Goal: Task Accomplishment & Management: Complete application form

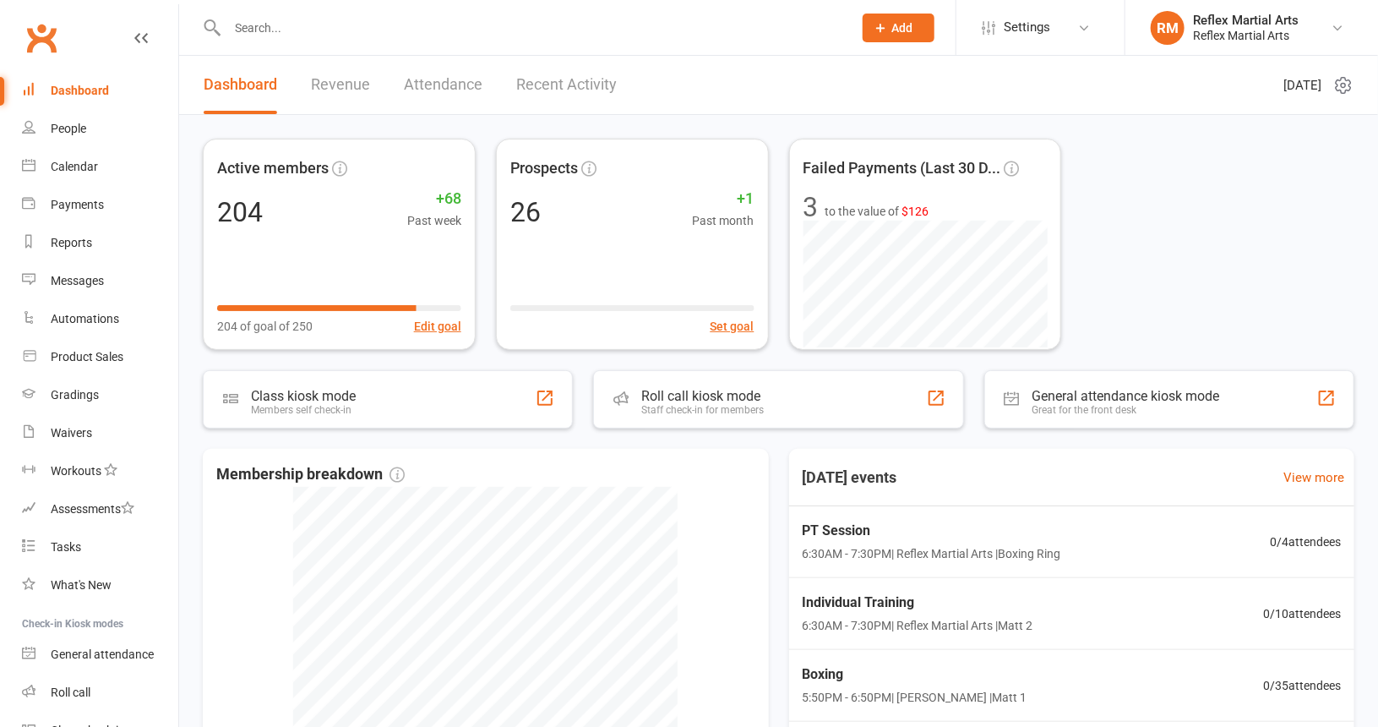
click at [869, 21] on button "Add" at bounding box center [899, 28] width 72 height 29
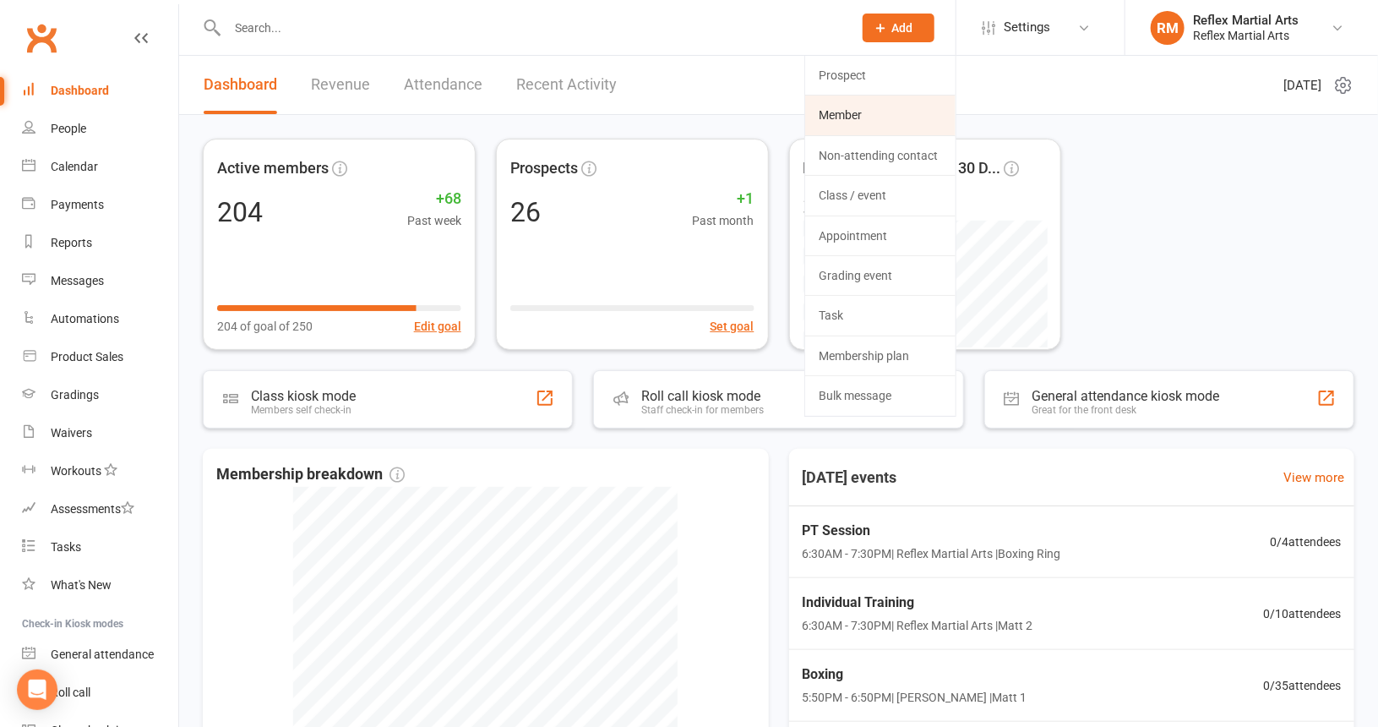
click at [840, 112] on link "Member" at bounding box center [880, 115] width 150 height 39
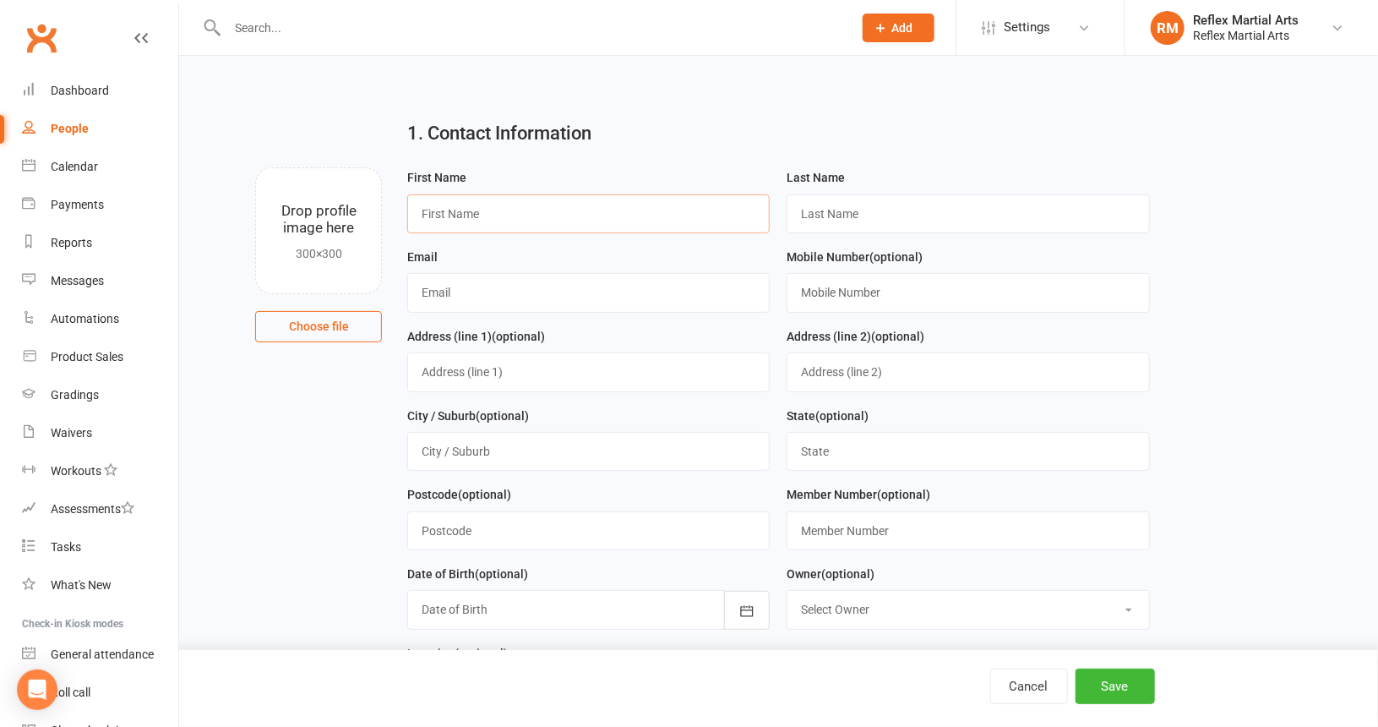
click at [551, 216] on input "text" at bounding box center [588, 213] width 363 height 39
type input "[PERSON_NAME]"
click at [548, 282] on input "text" at bounding box center [588, 292] width 363 height 39
type input "[EMAIL_ADDRESS][DOMAIN_NAME]"
click at [514, 383] on input "text" at bounding box center [588, 371] width 363 height 39
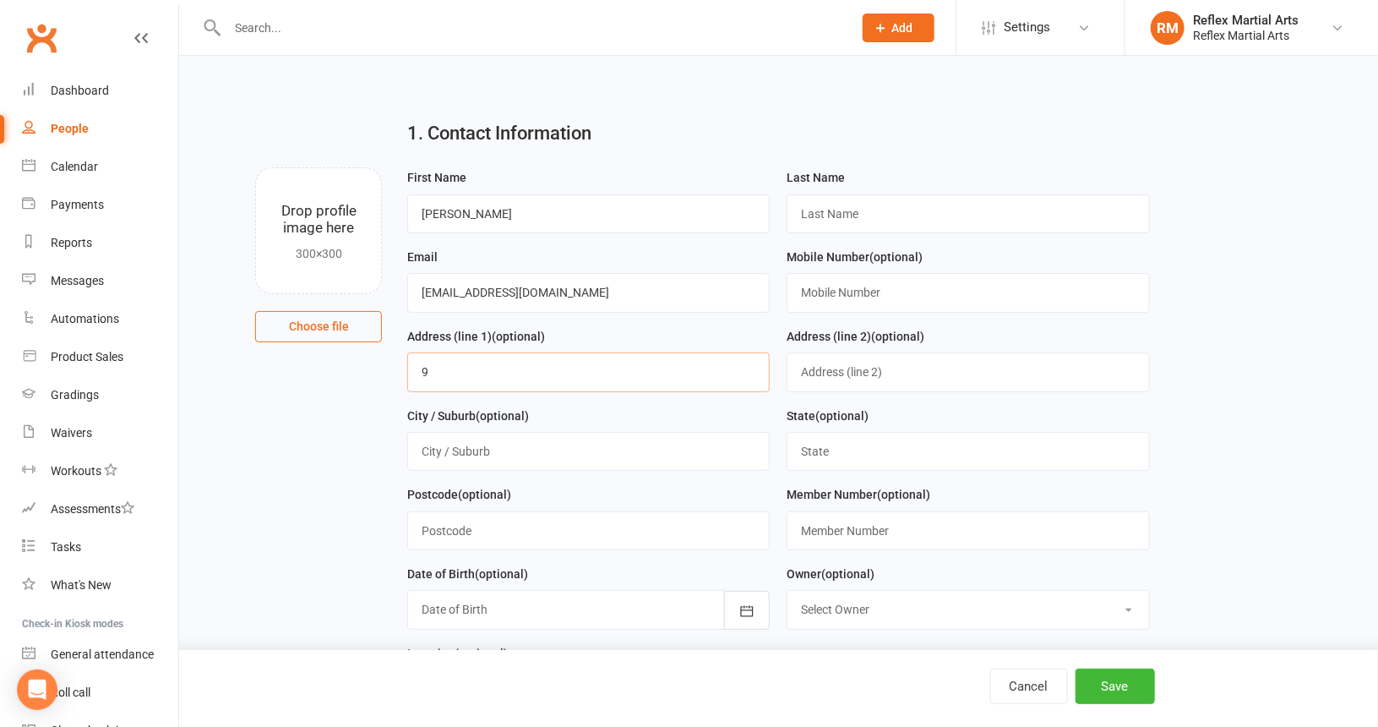
type input "9"
click at [831, 207] on input "text" at bounding box center [968, 213] width 363 height 39
type input "Austin"
click at [909, 297] on input "text" at bounding box center [968, 292] width 363 height 39
type input "0435734494"
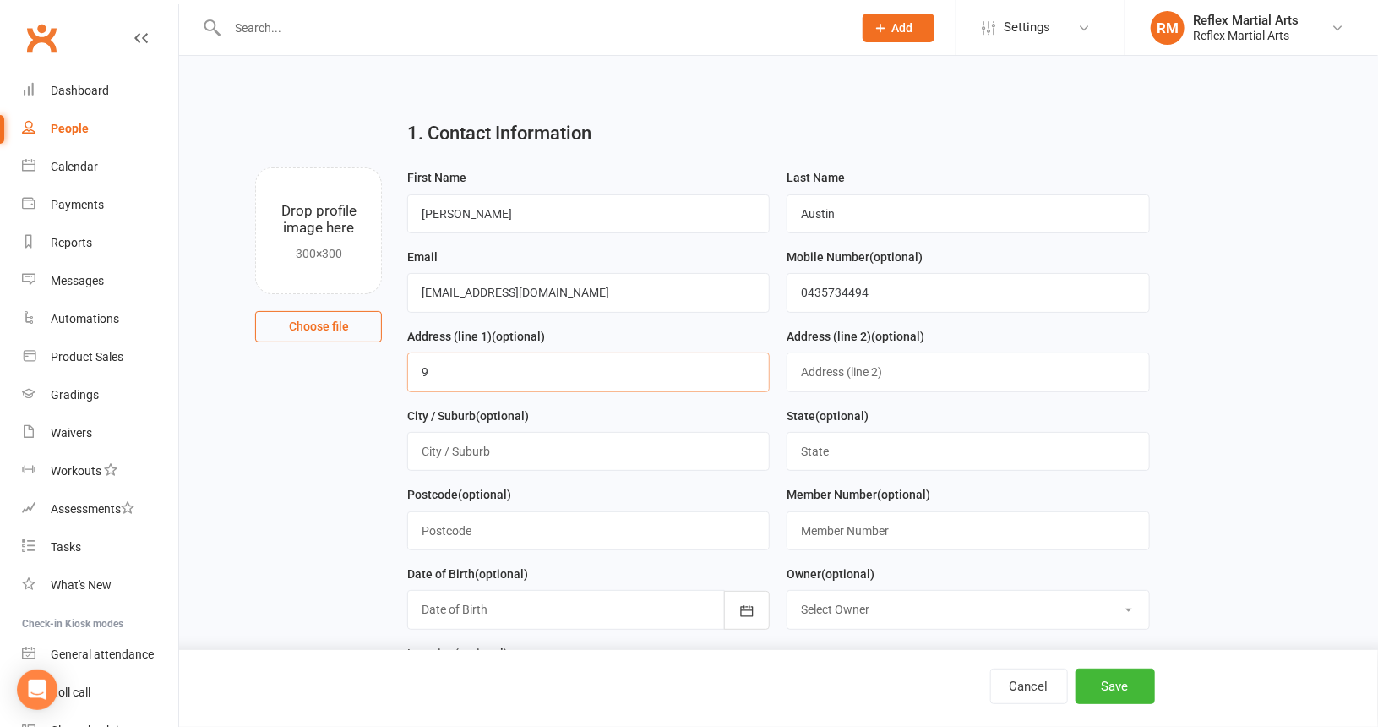
click at [456, 376] on input "9" at bounding box center [588, 371] width 363 height 39
type input "[STREET_ADDRESS]"
click at [505, 445] on input "text" at bounding box center [588, 451] width 363 height 39
click at [447, 524] on input "text" at bounding box center [588, 530] width 363 height 39
type input "2500"
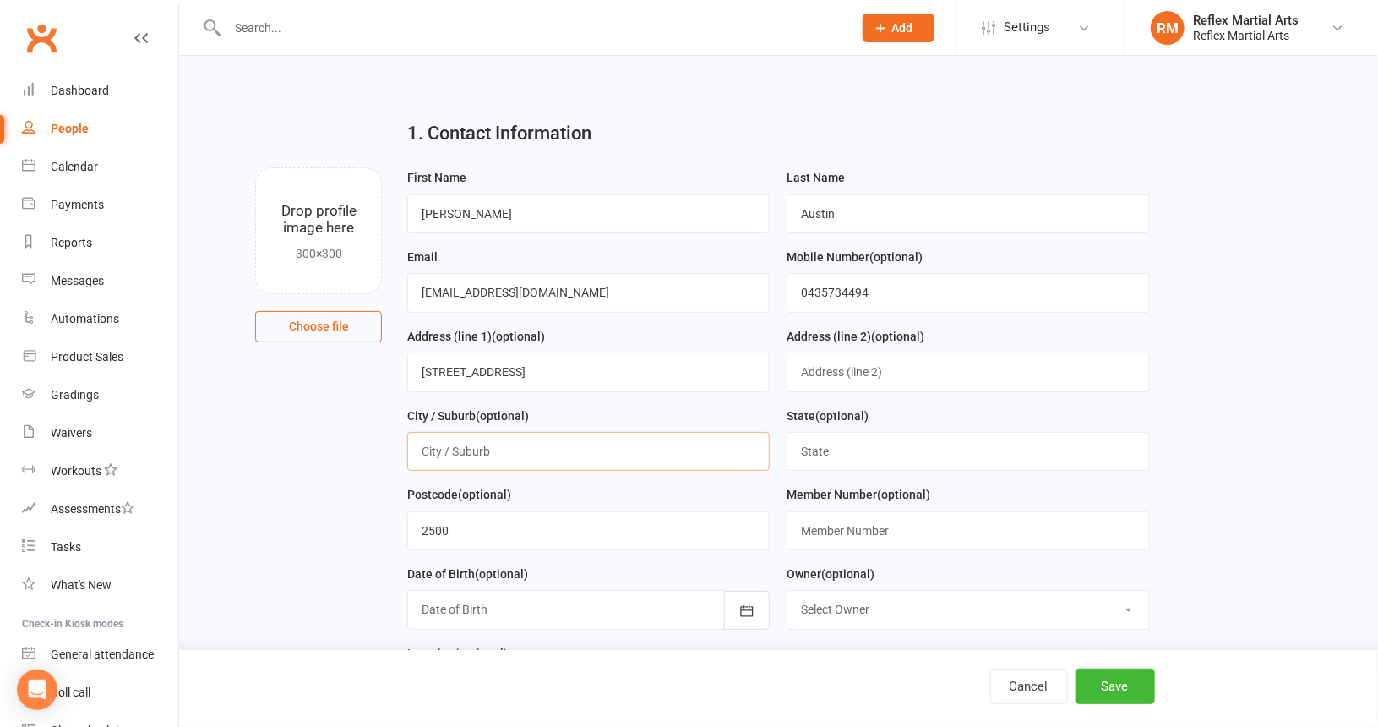
click at [519, 447] on input "text" at bounding box center [588, 451] width 363 height 39
click at [456, 453] on input "[GEOGRAPHIC_DATA]" at bounding box center [588, 451] width 363 height 39
type input "[GEOGRAPHIC_DATA]"
click at [516, 522] on input "2500" at bounding box center [588, 530] width 363 height 39
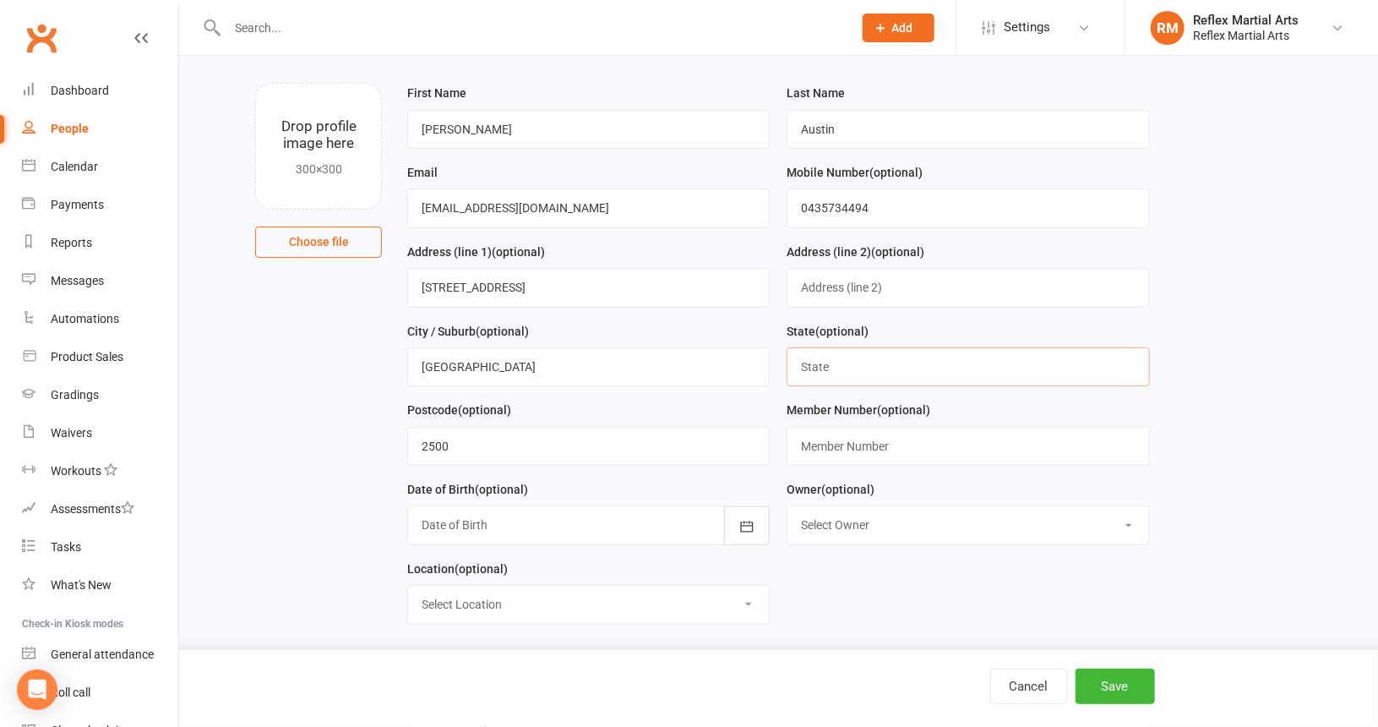
click at [840, 362] on input "text" at bounding box center [968, 366] width 363 height 39
type input "[GEOGRAPHIC_DATA]"
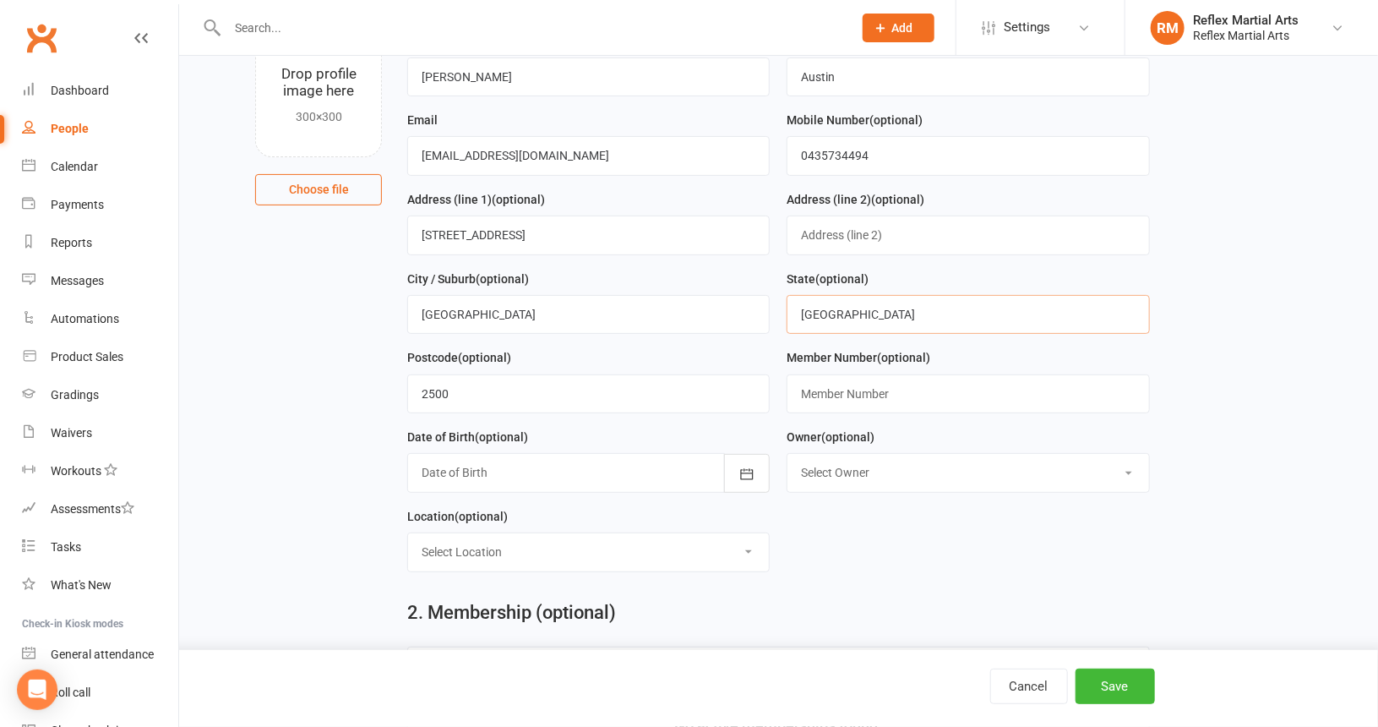
scroll to position [169, 0]
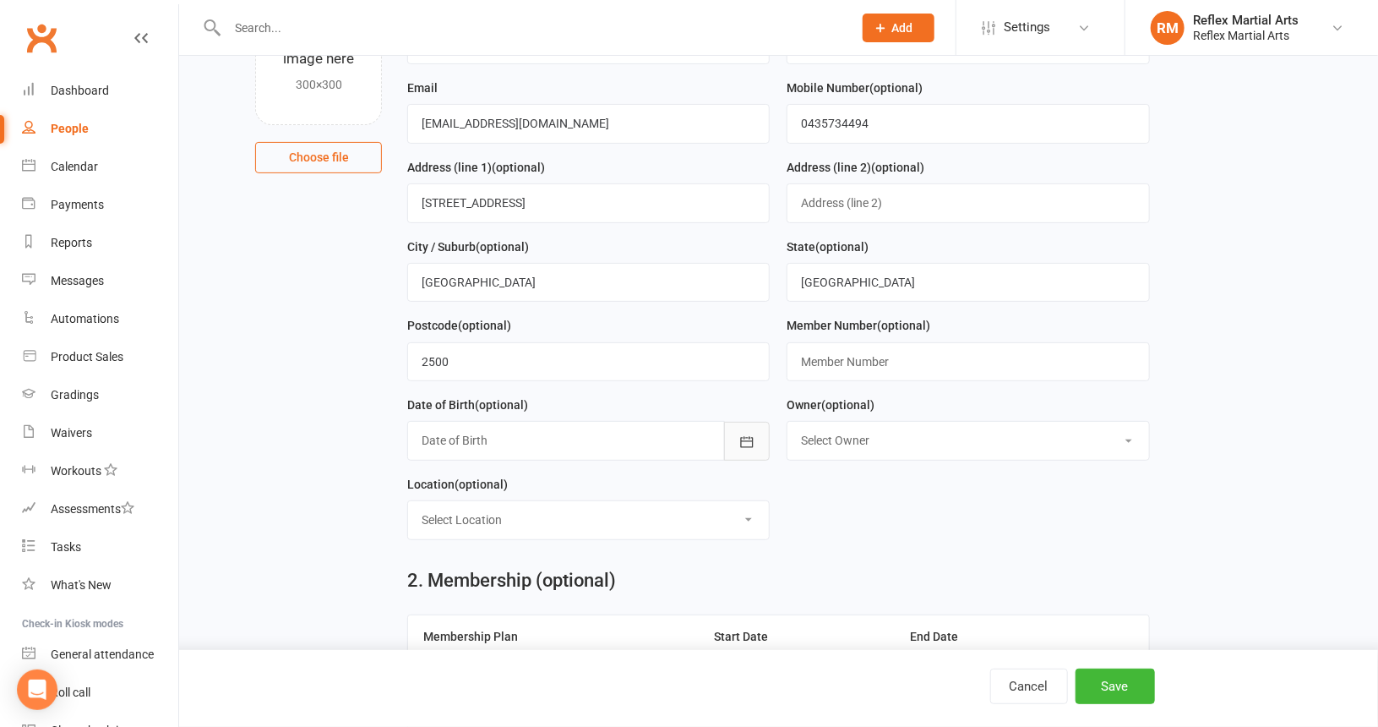
click at [749, 439] on icon "button" at bounding box center [747, 442] width 17 height 17
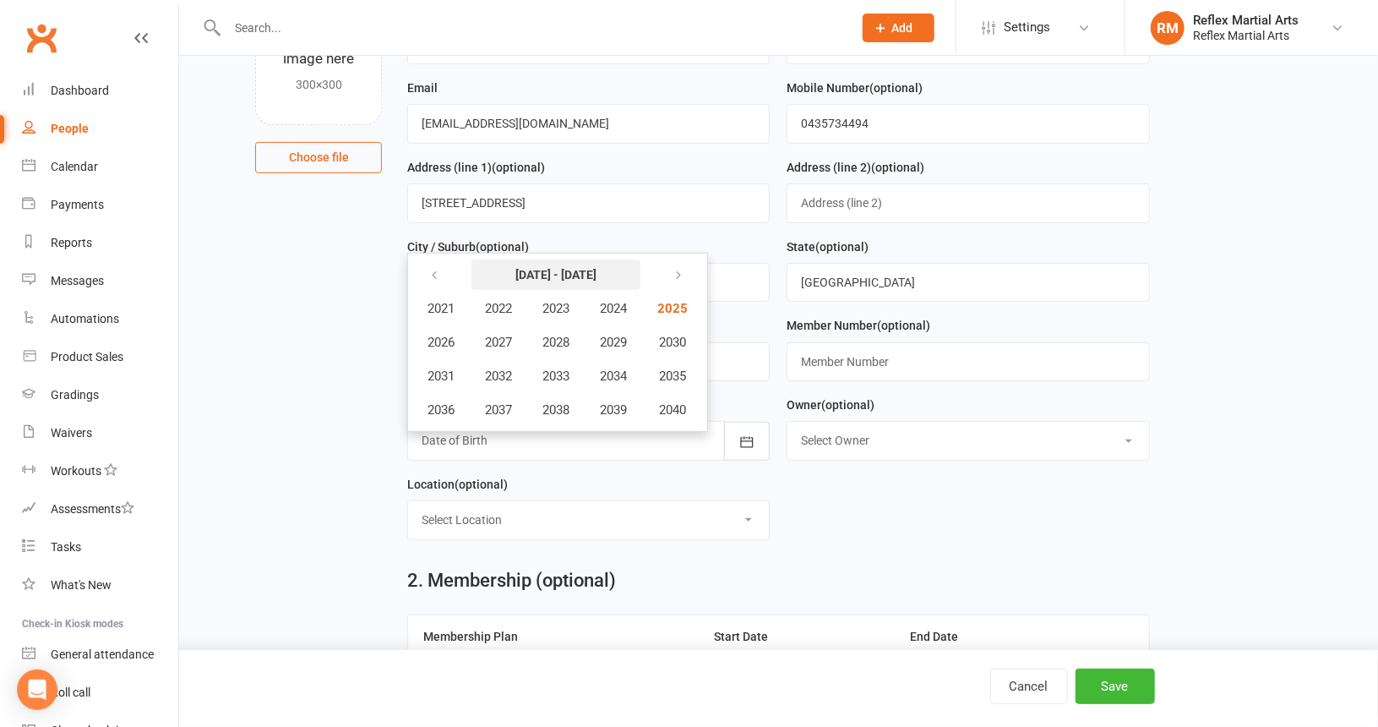
click at [593, 259] on button "[DATE] - [DATE]" at bounding box center [556, 274] width 169 height 30
click at [425, 264] on button "button" at bounding box center [435, 274] width 36 height 30
click at [691, 263] on button "button" at bounding box center [676, 274] width 36 height 30
click at [562, 310] on span "2003" at bounding box center [556, 308] width 27 height 15
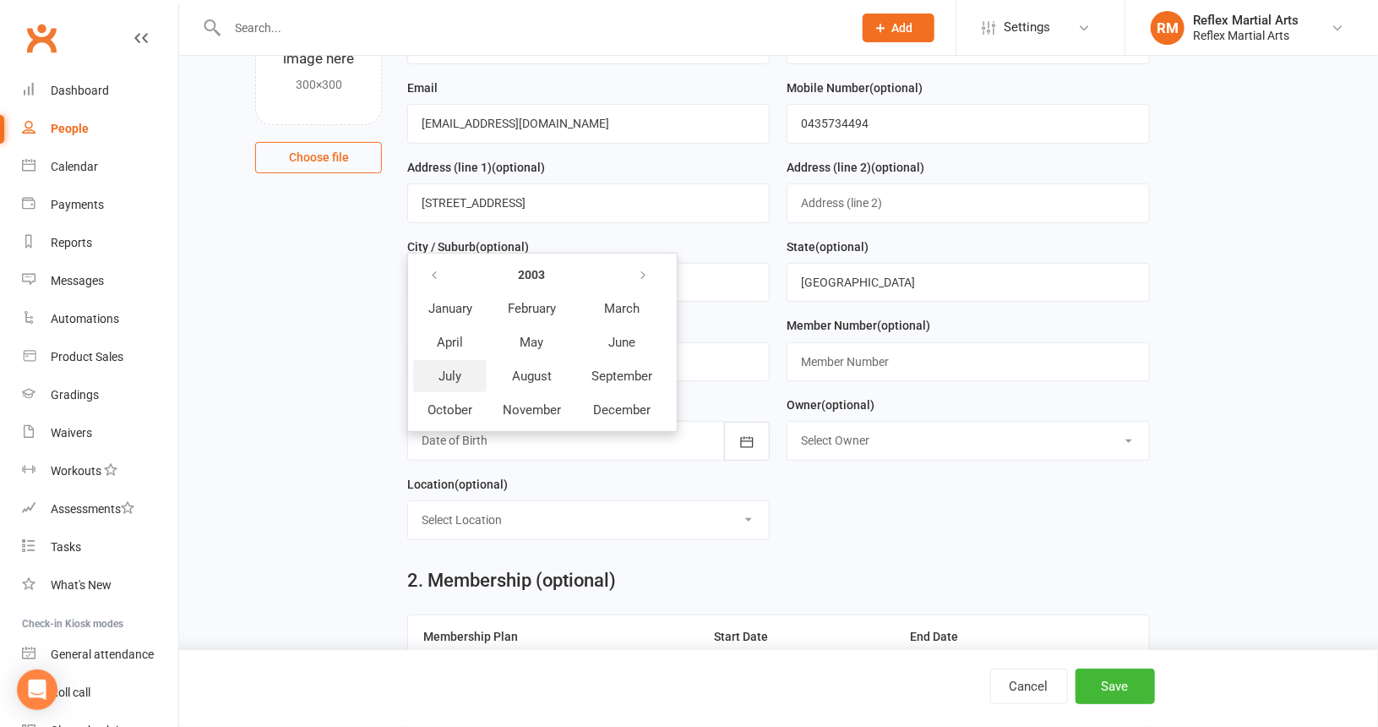
click at [441, 378] on span "July" at bounding box center [450, 375] width 23 height 15
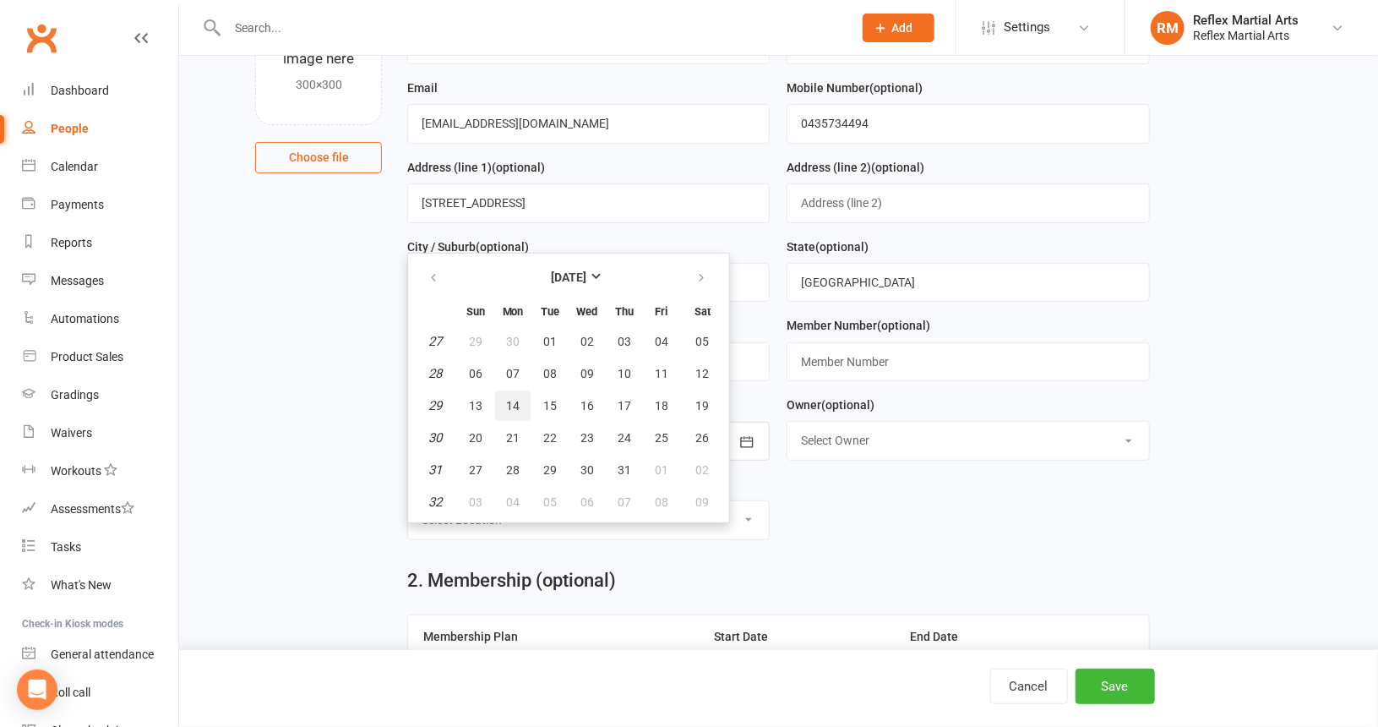
click at [518, 405] on button "14" at bounding box center [512, 405] width 35 height 30
type input "[DATE]"
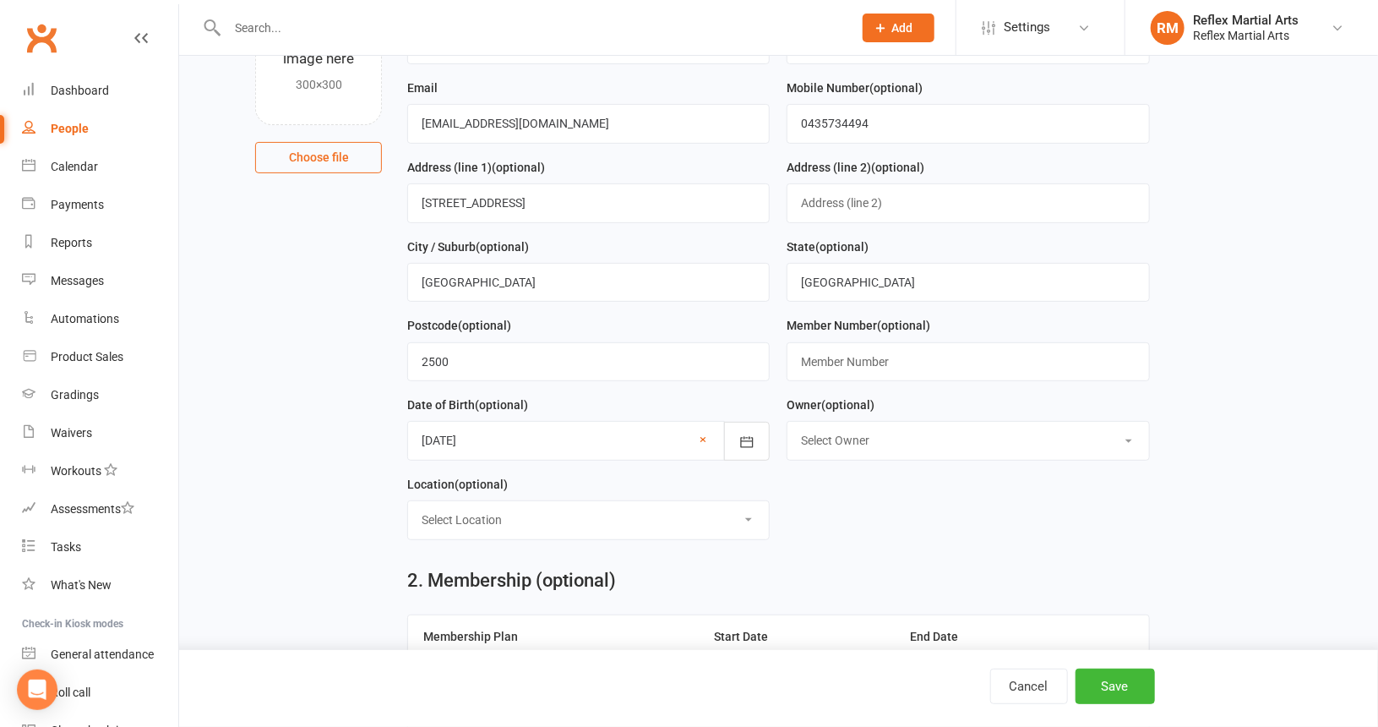
click at [428, 513] on select "Select Location Boxing Ring Example Room (Rename me!) Matt 1 Matt 2 MMA Cage" at bounding box center [588, 519] width 361 height 37
click at [377, 514] on main "1. Contact Information Drop profile image here 300×300 Choose file First Name […" at bounding box center [779, 537] width 1152 height 1200
click at [512, 282] on input "[GEOGRAPHIC_DATA]" at bounding box center [588, 282] width 363 height 39
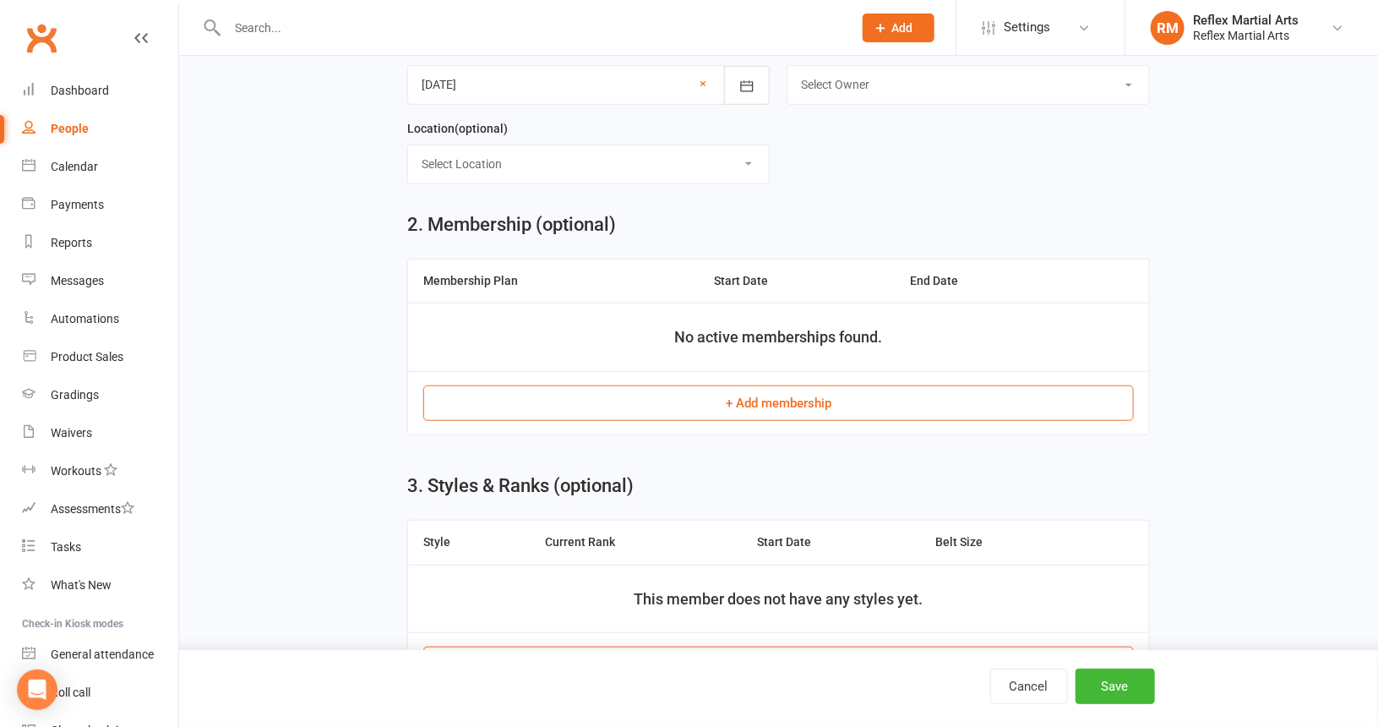
scroll to position [592, 0]
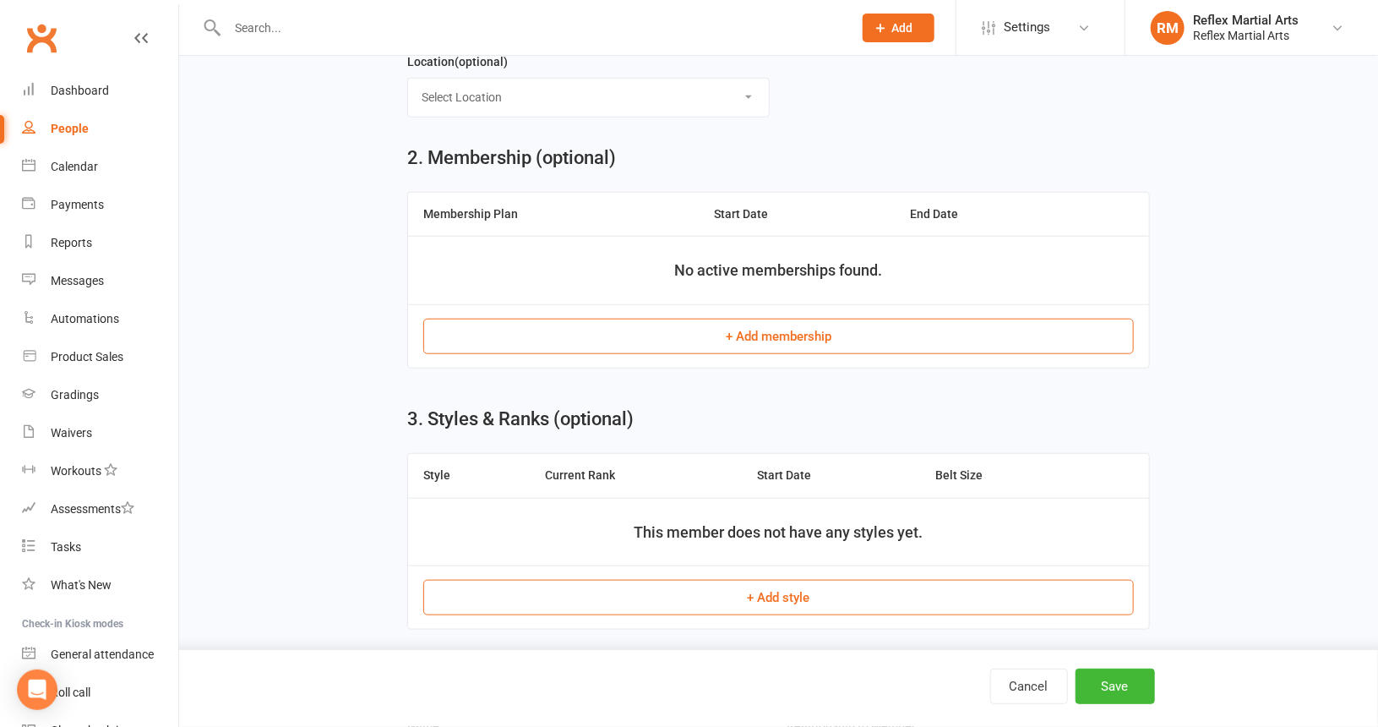
type input "gwynneville"
click at [826, 322] on button "+ Add membership" at bounding box center [778, 336] width 711 height 35
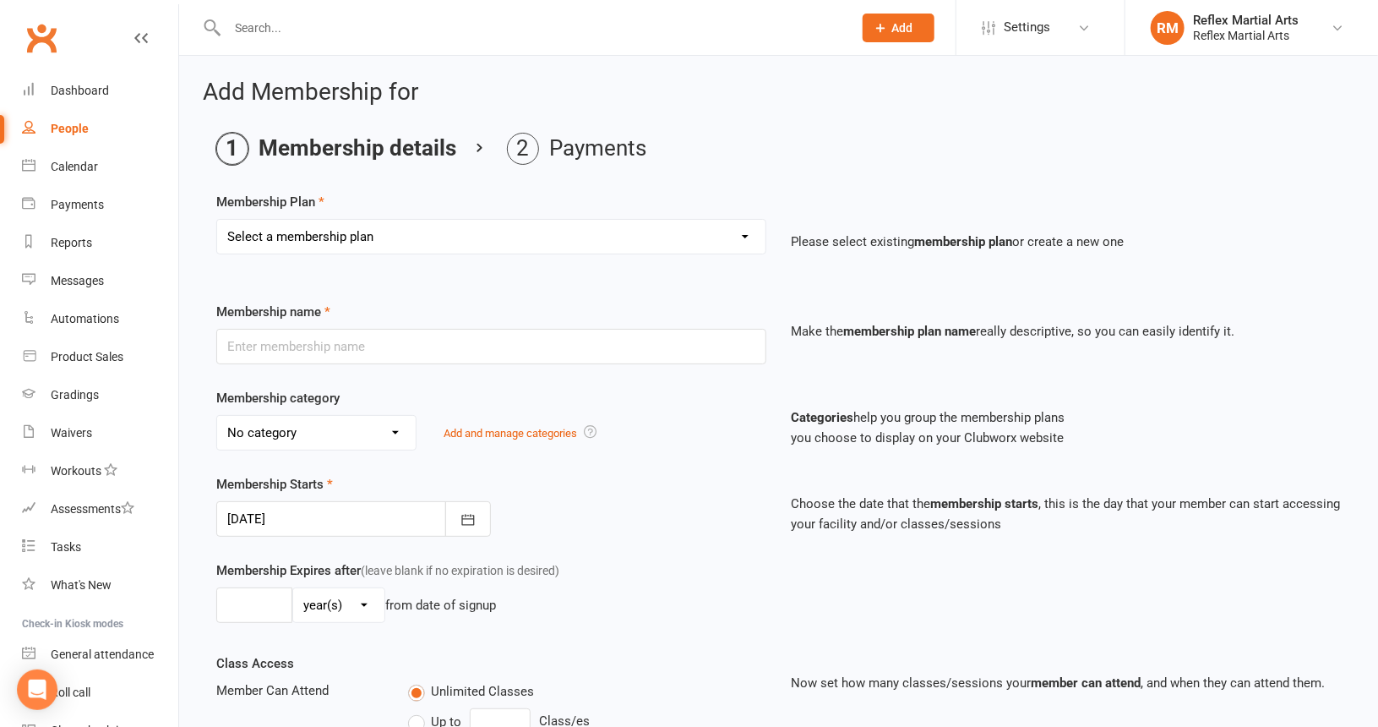
click at [744, 232] on select "Select a membership plan Create new Membership Plan Adults no contact plan $52 …" at bounding box center [491, 237] width 548 height 34
select select "2"
click at [217, 220] on select "Select a membership plan Create new Membership Plan Adults no contact plan $52 …" at bounding box center [491, 237] width 548 height 34
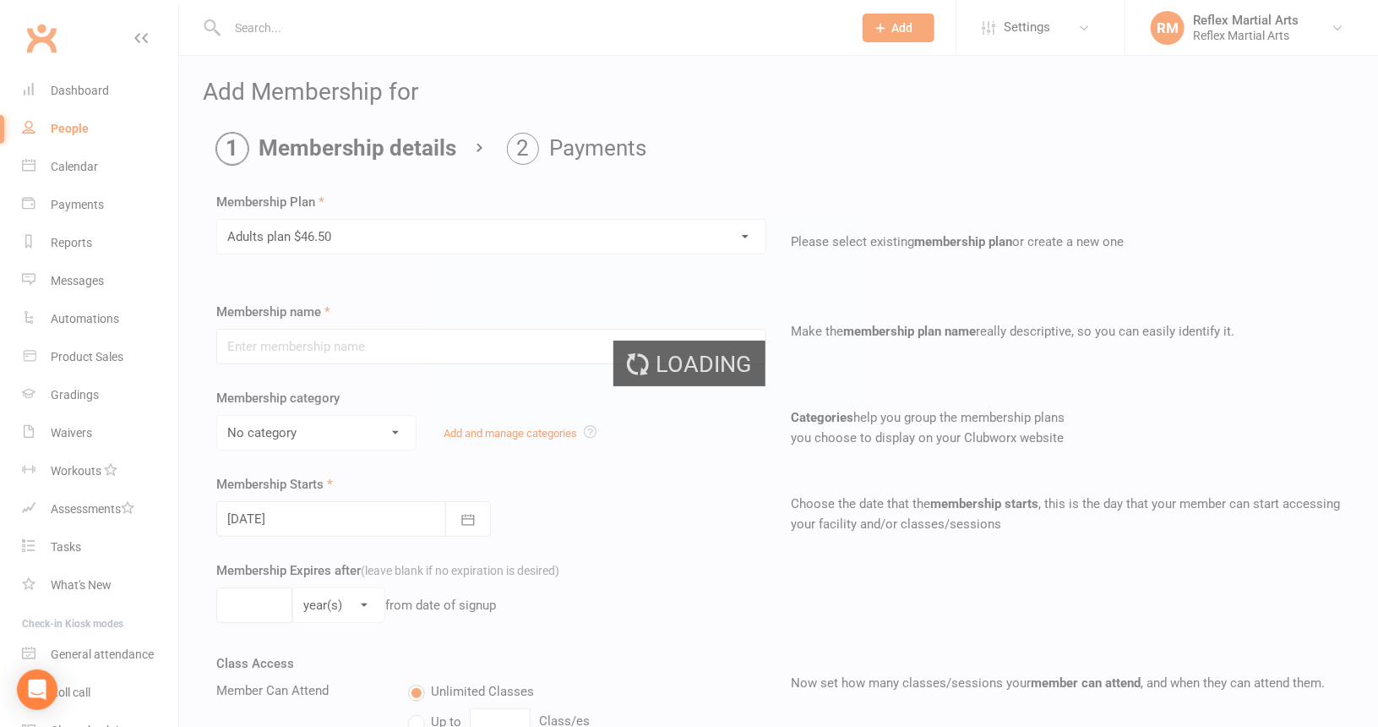
type input "Adults plan $46.50"
type input "0"
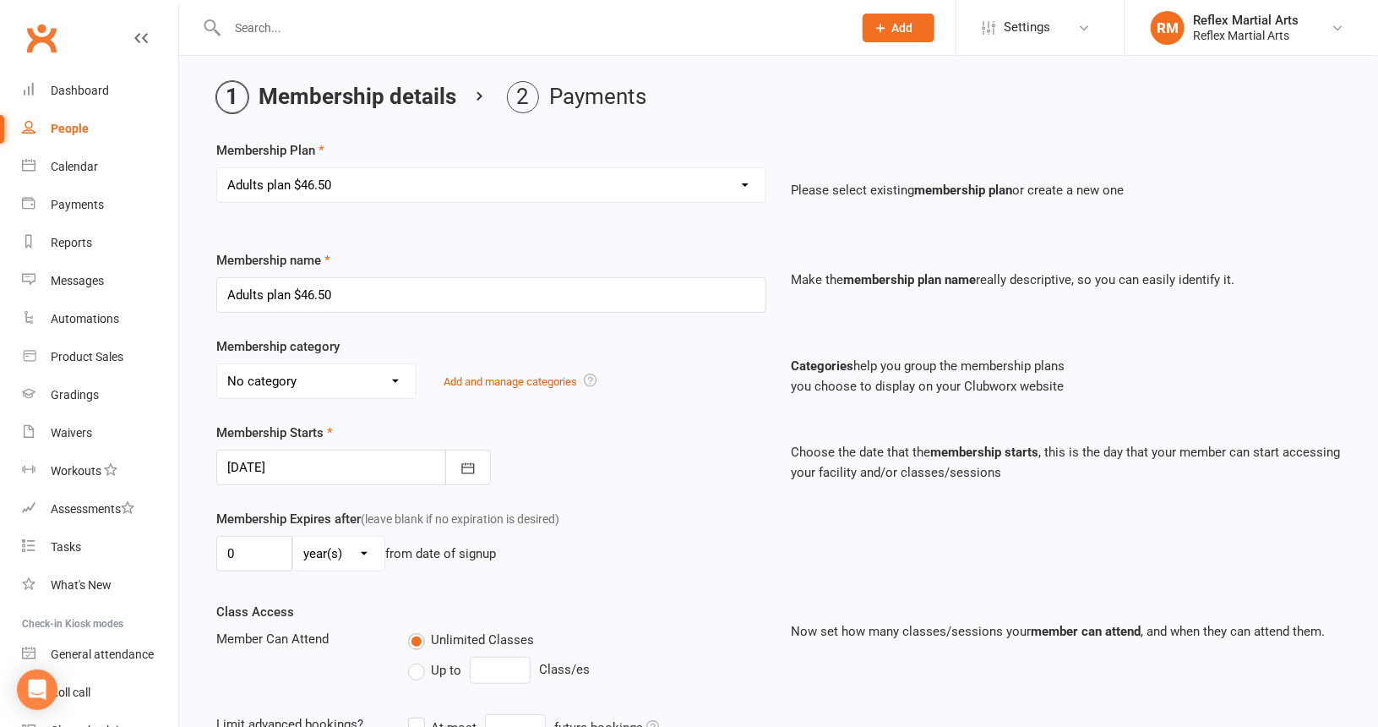
scroll to position [85, 0]
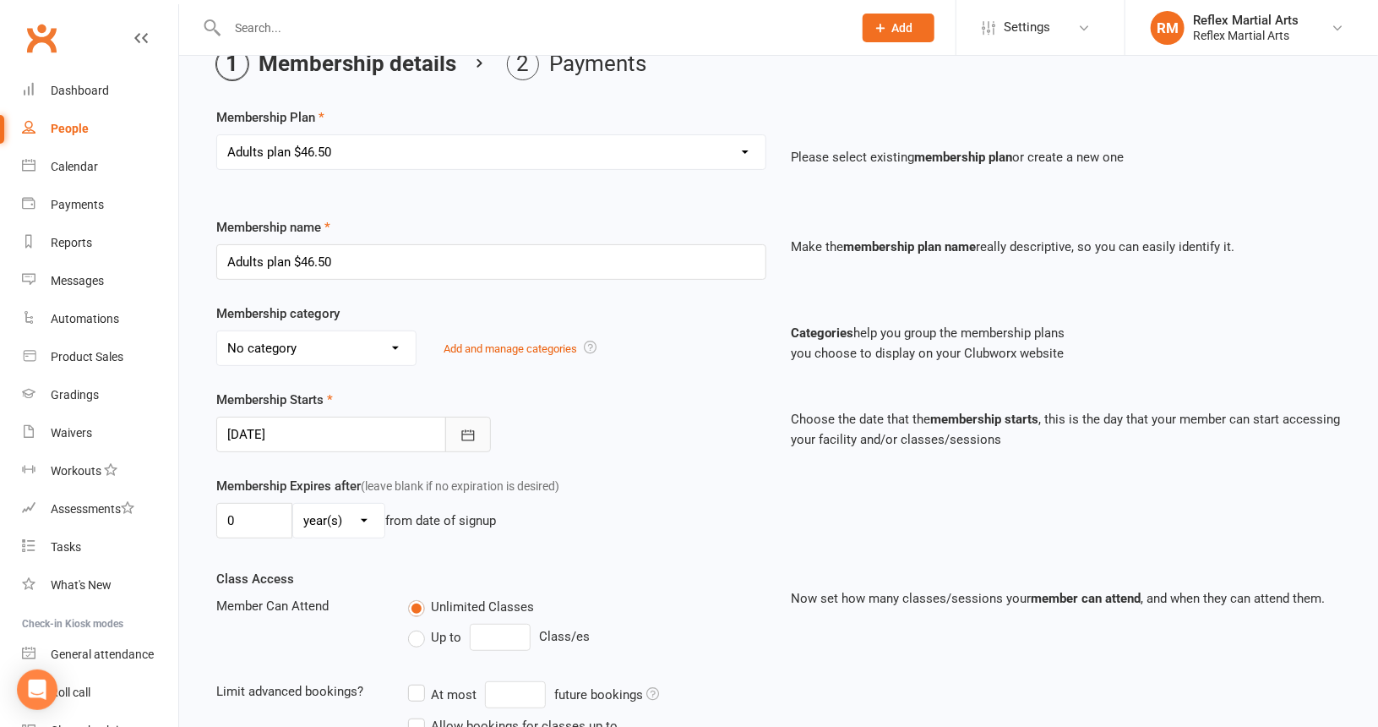
click at [471, 429] on icon "button" at bounding box center [468, 434] width 13 height 11
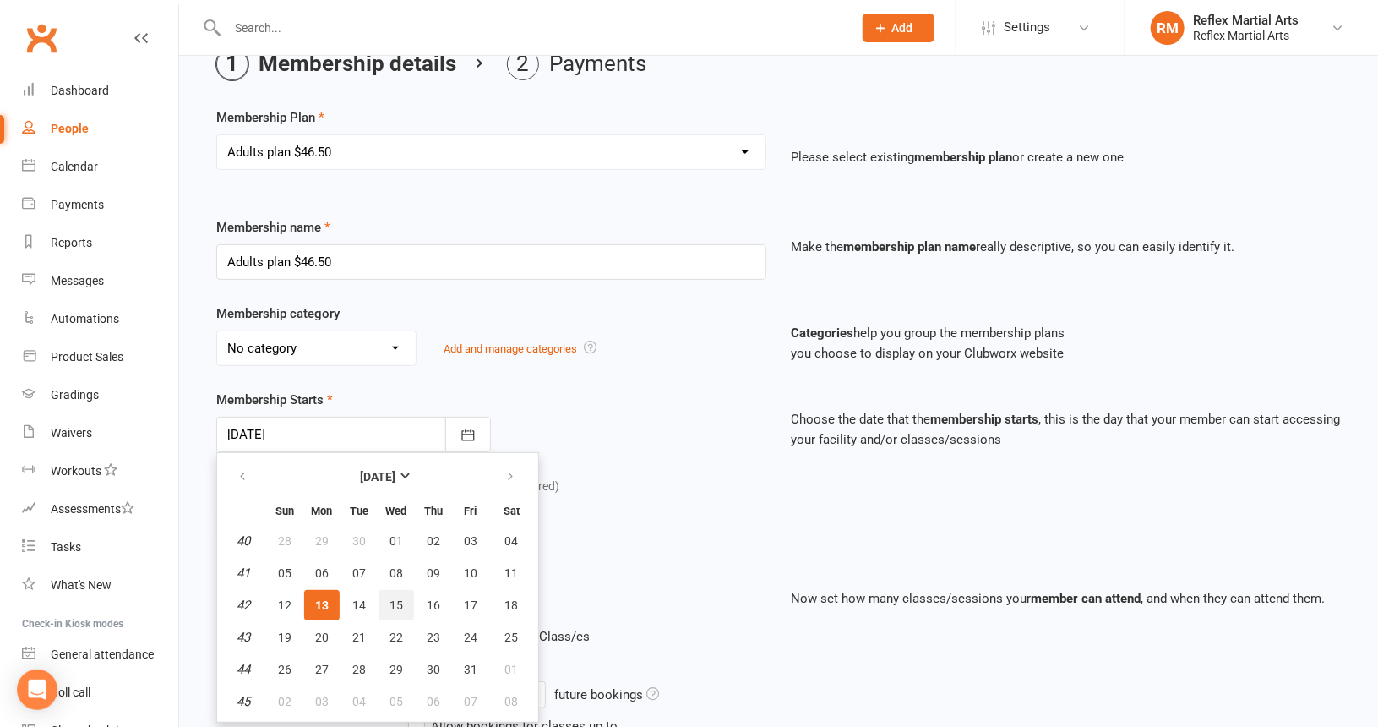
click at [399, 598] on span "15" at bounding box center [397, 605] width 14 height 14
type input "[DATE]"
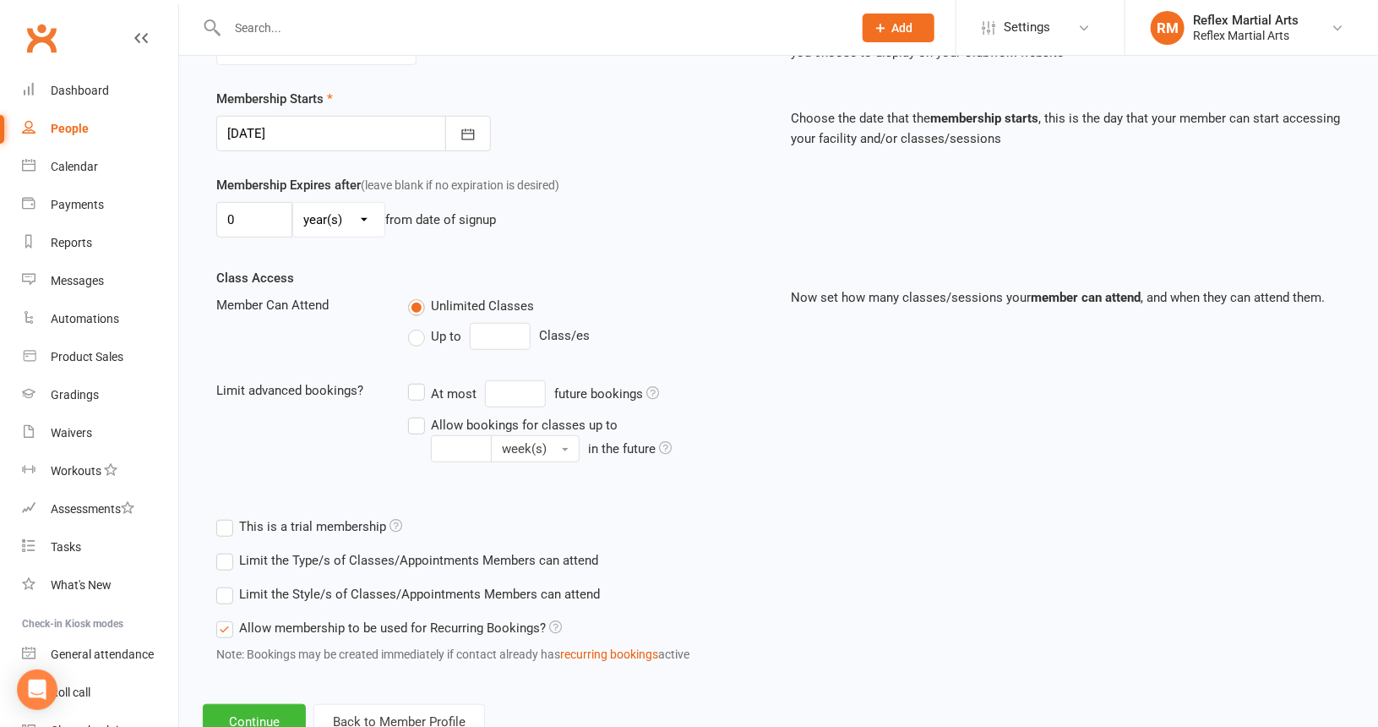
scroll to position [441, 0]
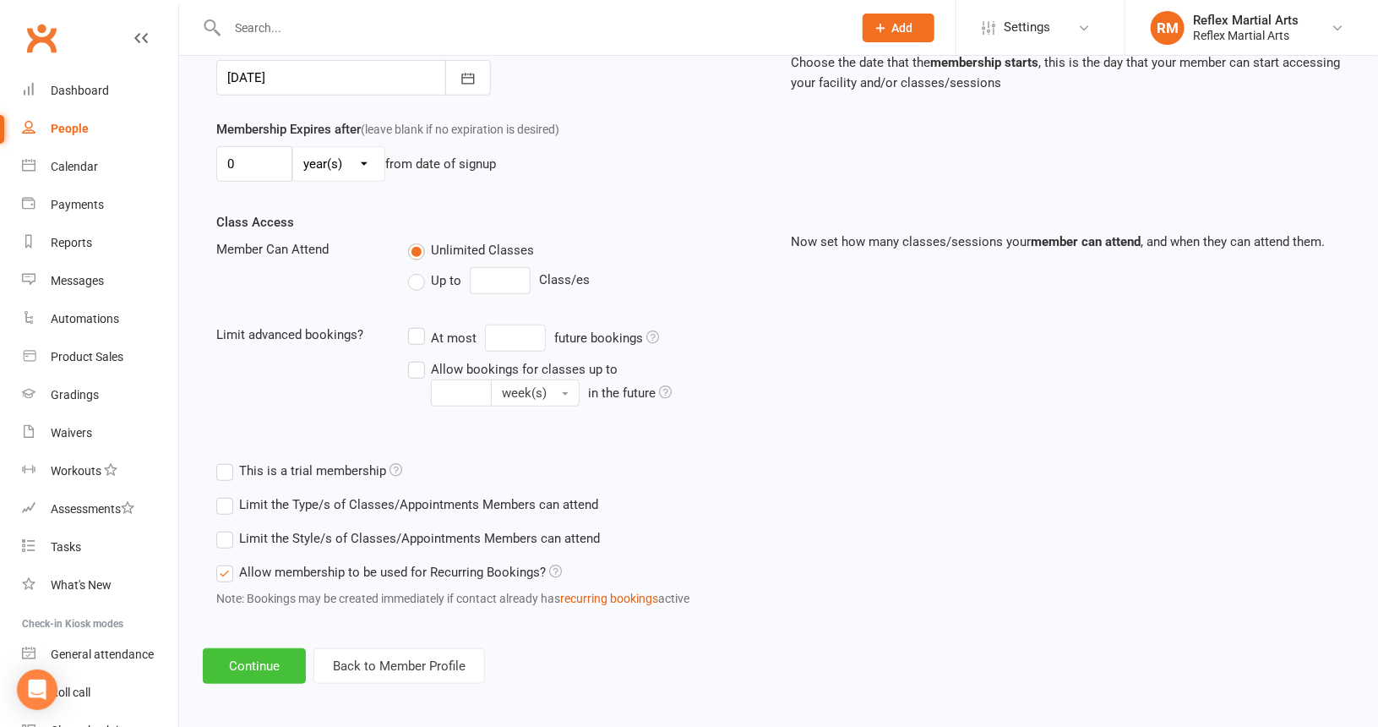
click at [265, 660] on button "Continue" at bounding box center [254, 665] width 103 height 35
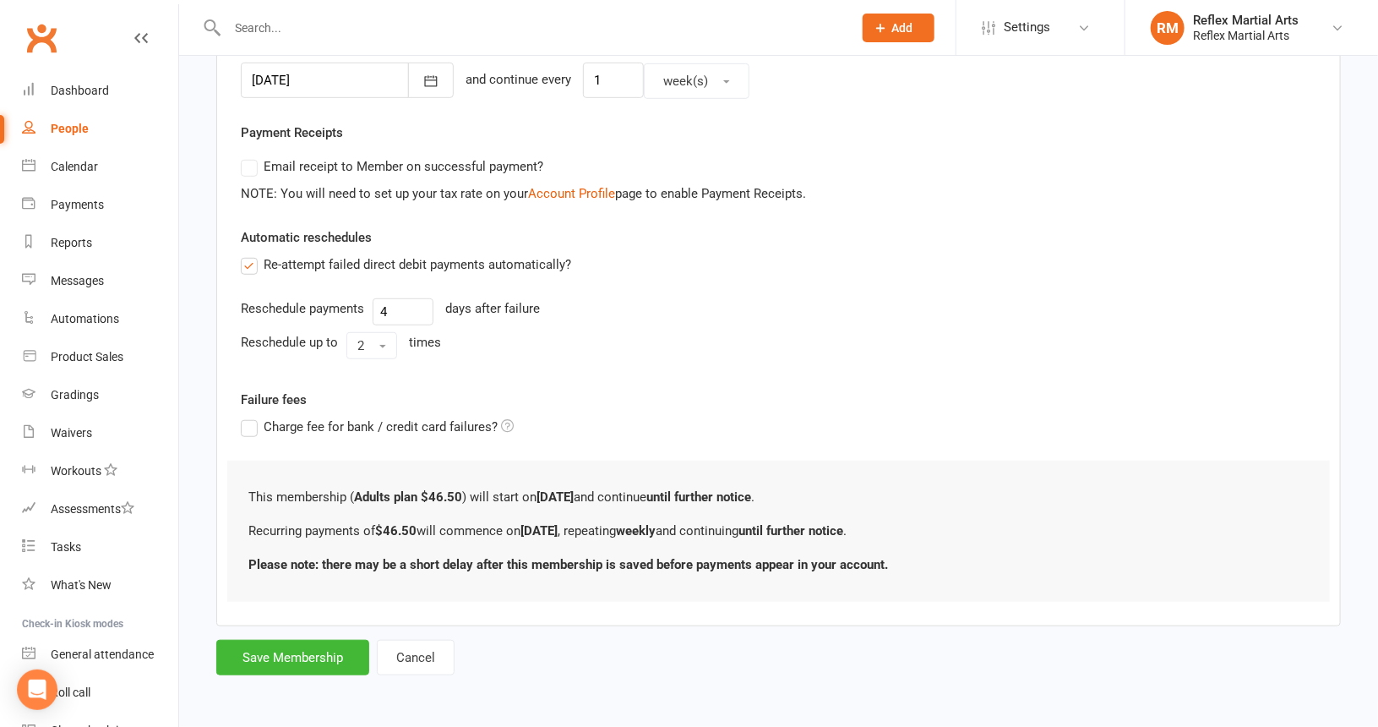
scroll to position [0, 0]
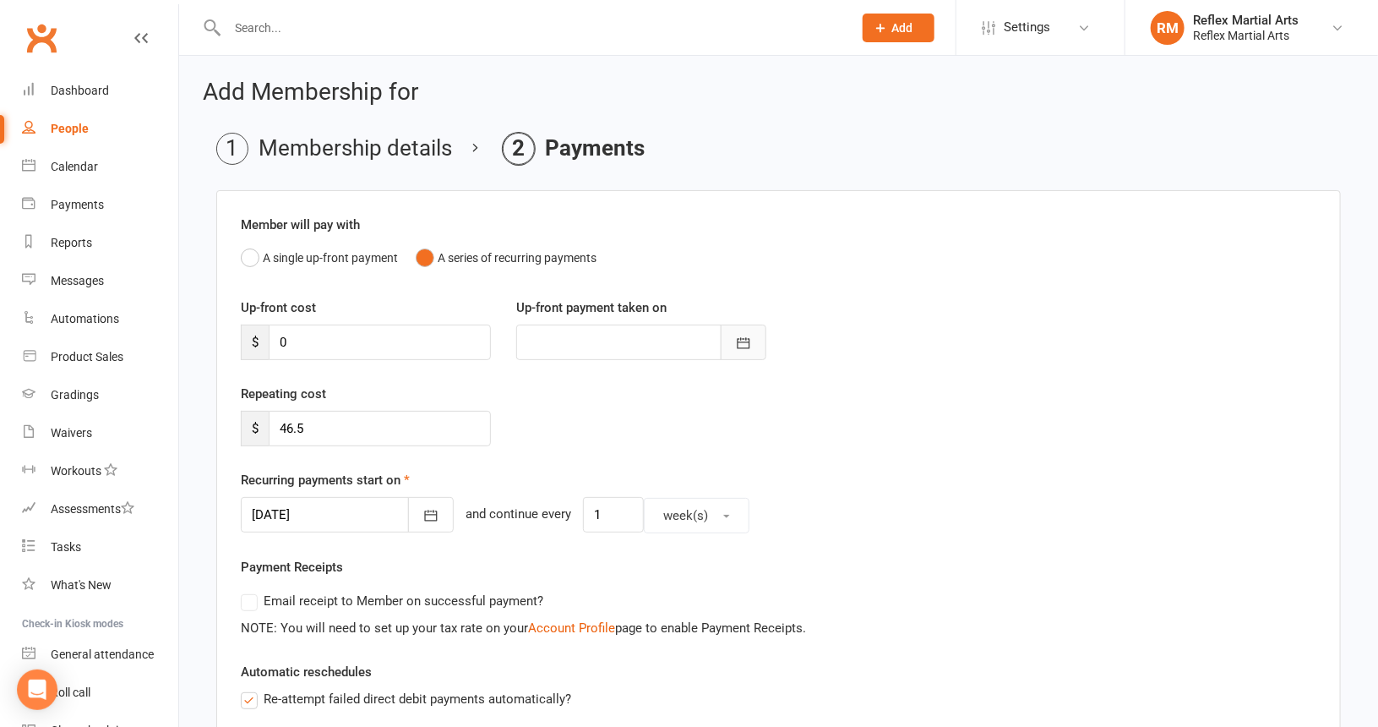
click at [744, 345] on icon "button" at bounding box center [743, 343] width 17 height 17
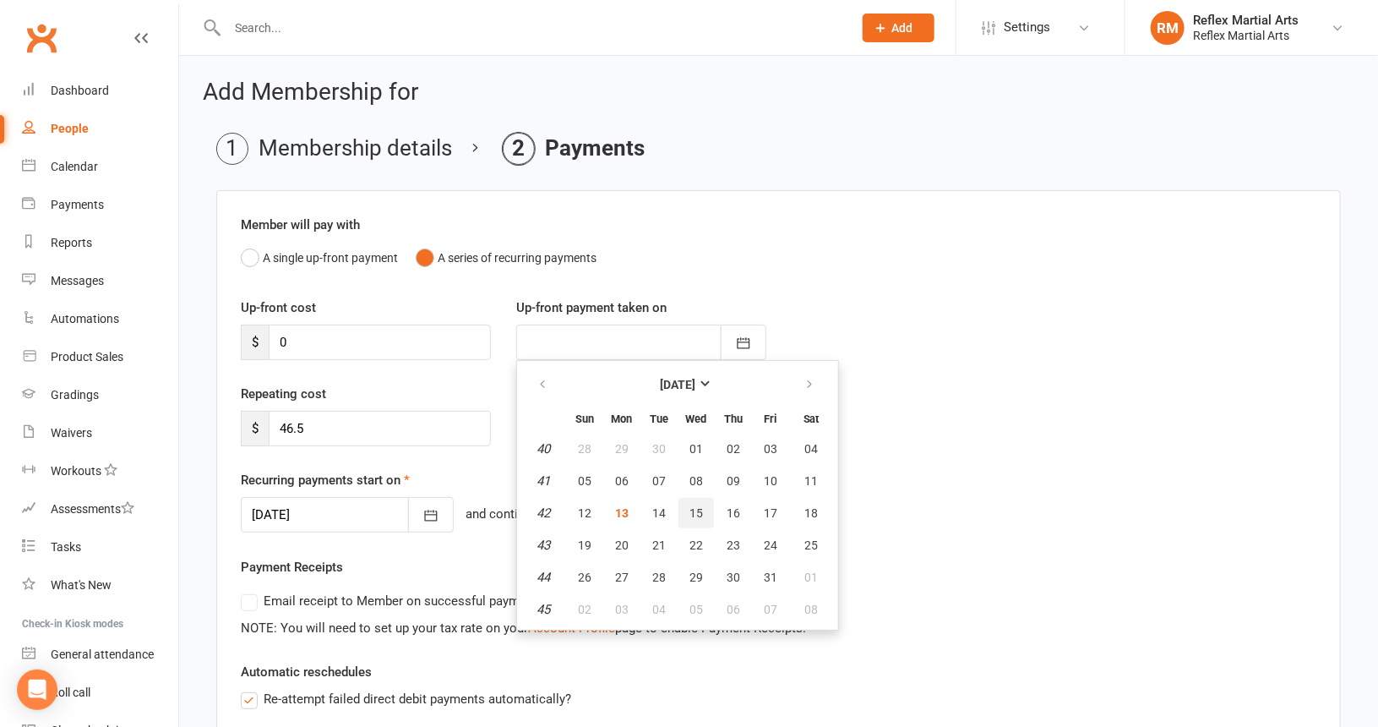
click at [696, 510] on span "15" at bounding box center [697, 513] width 14 height 14
type input "[DATE]"
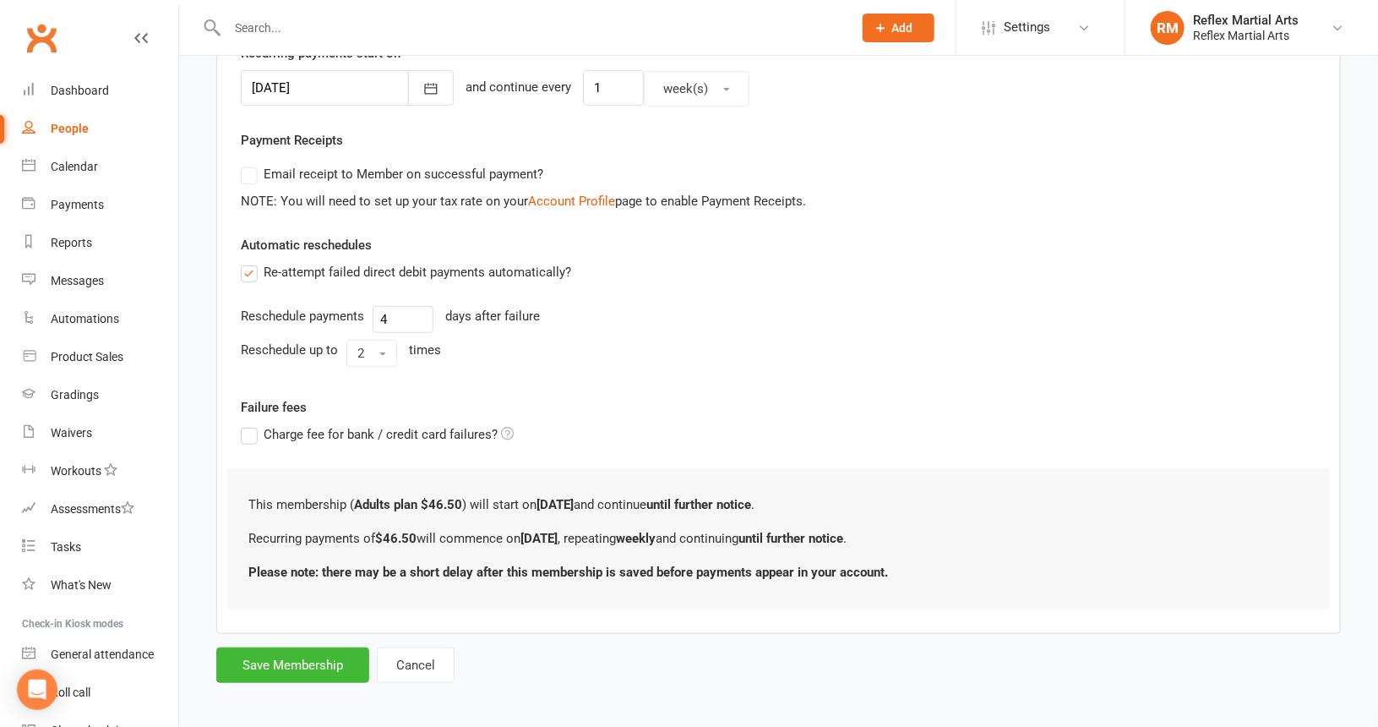
scroll to position [429, 0]
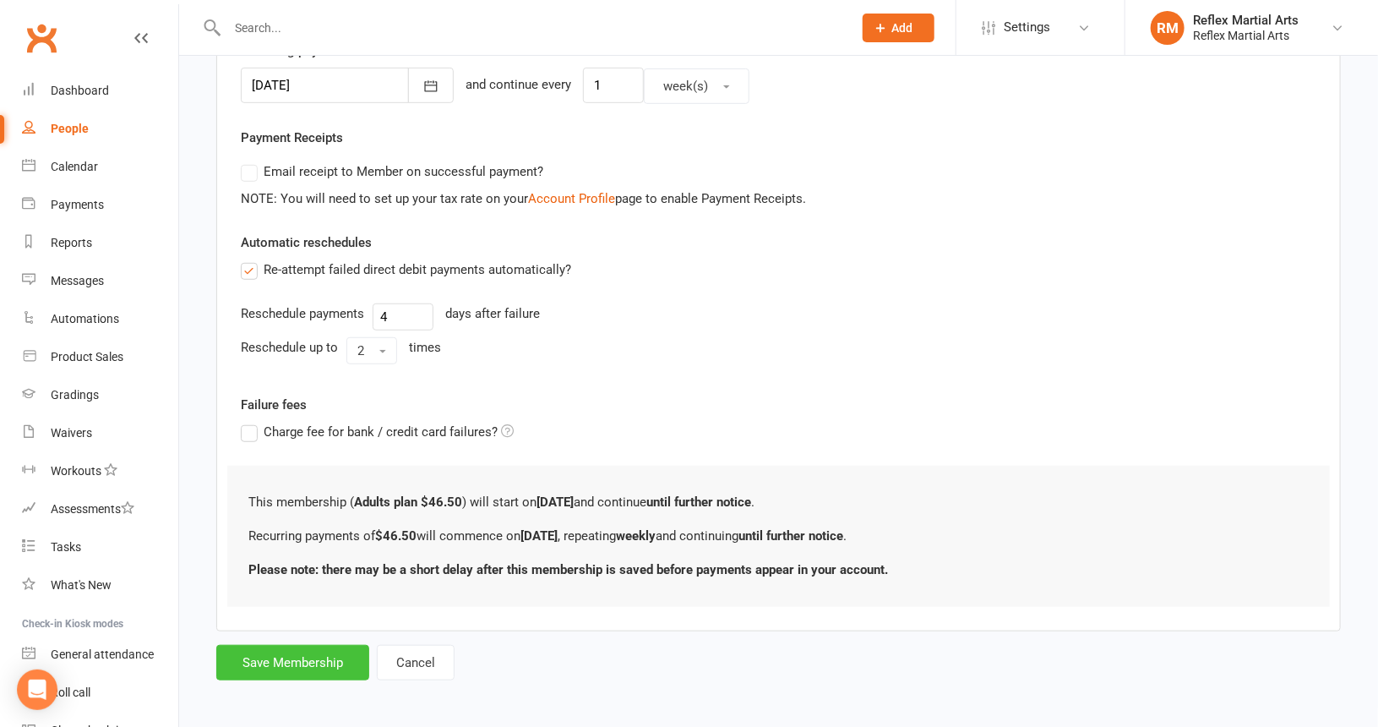
click at [307, 652] on button "Save Membership" at bounding box center [292, 662] width 153 height 35
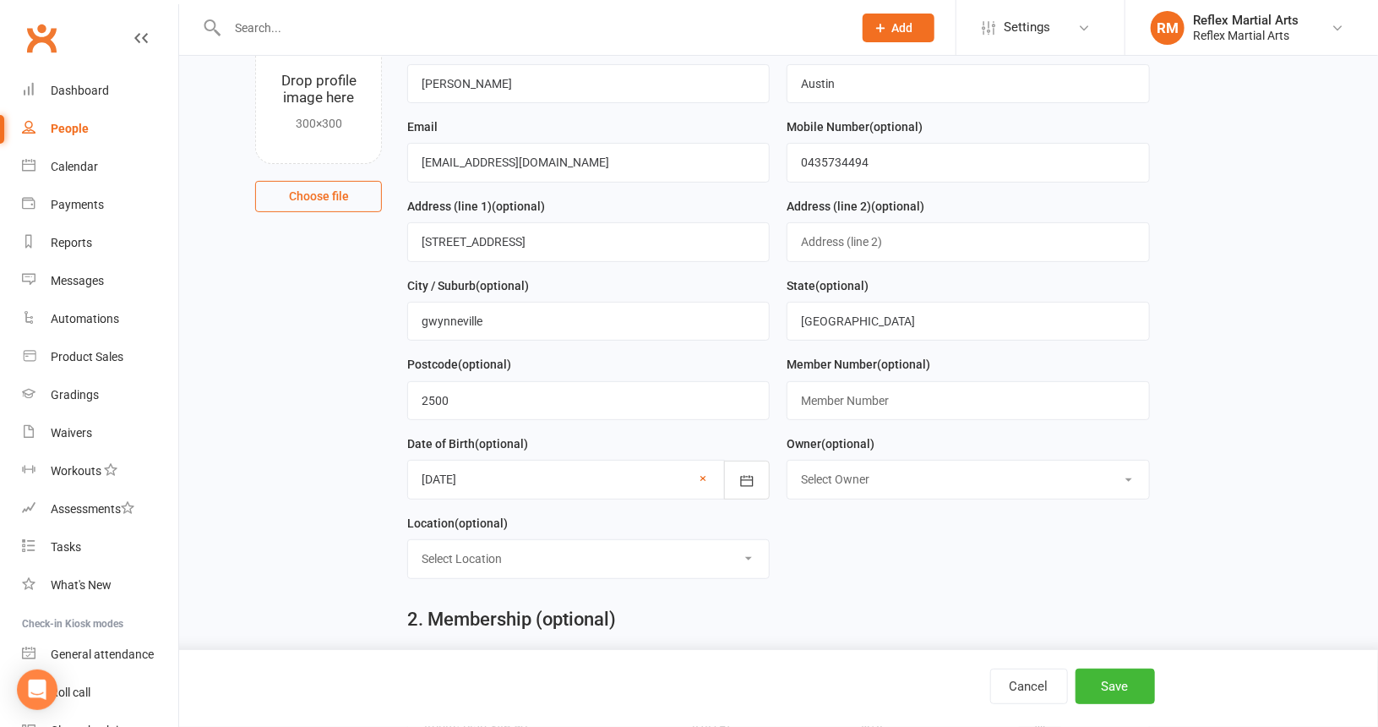
scroll to position [129, 0]
click at [1101, 679] on button "Save" at bounding box center [1115, 686] width 79 height 35
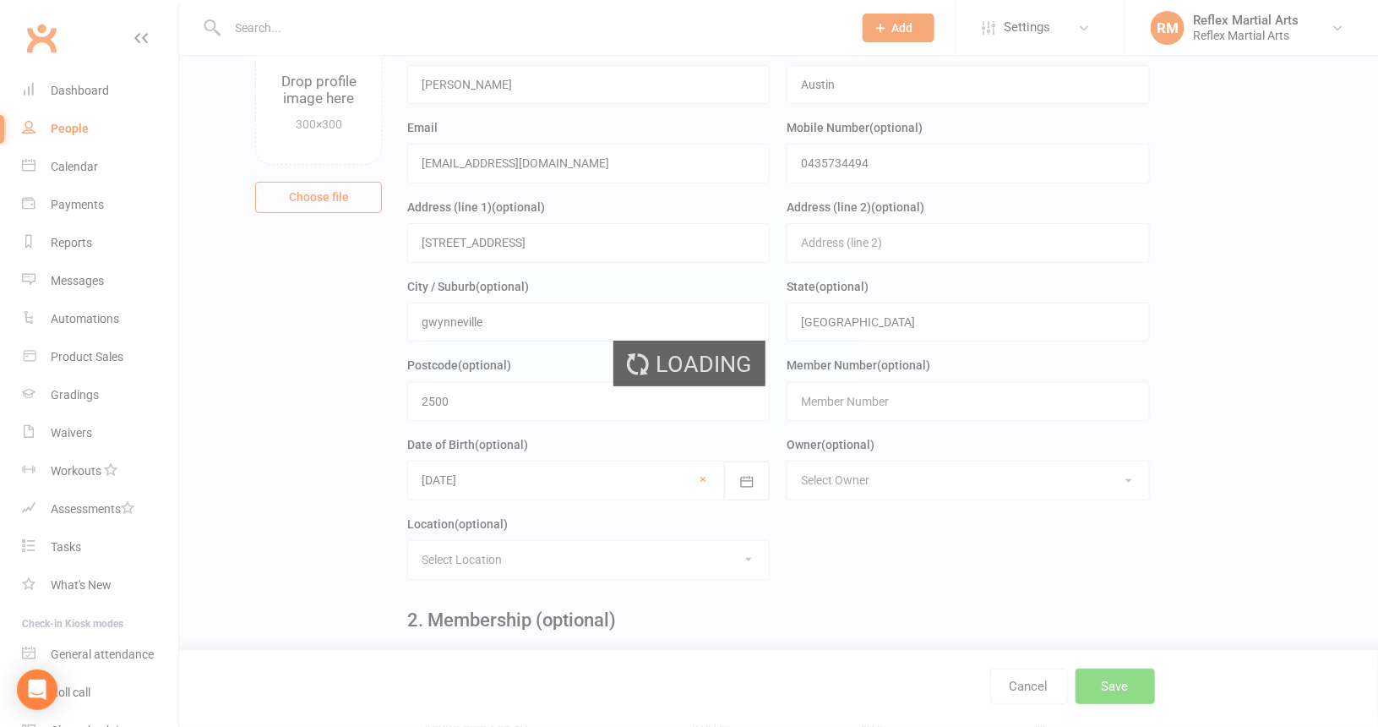
scroll to position [0, 0]
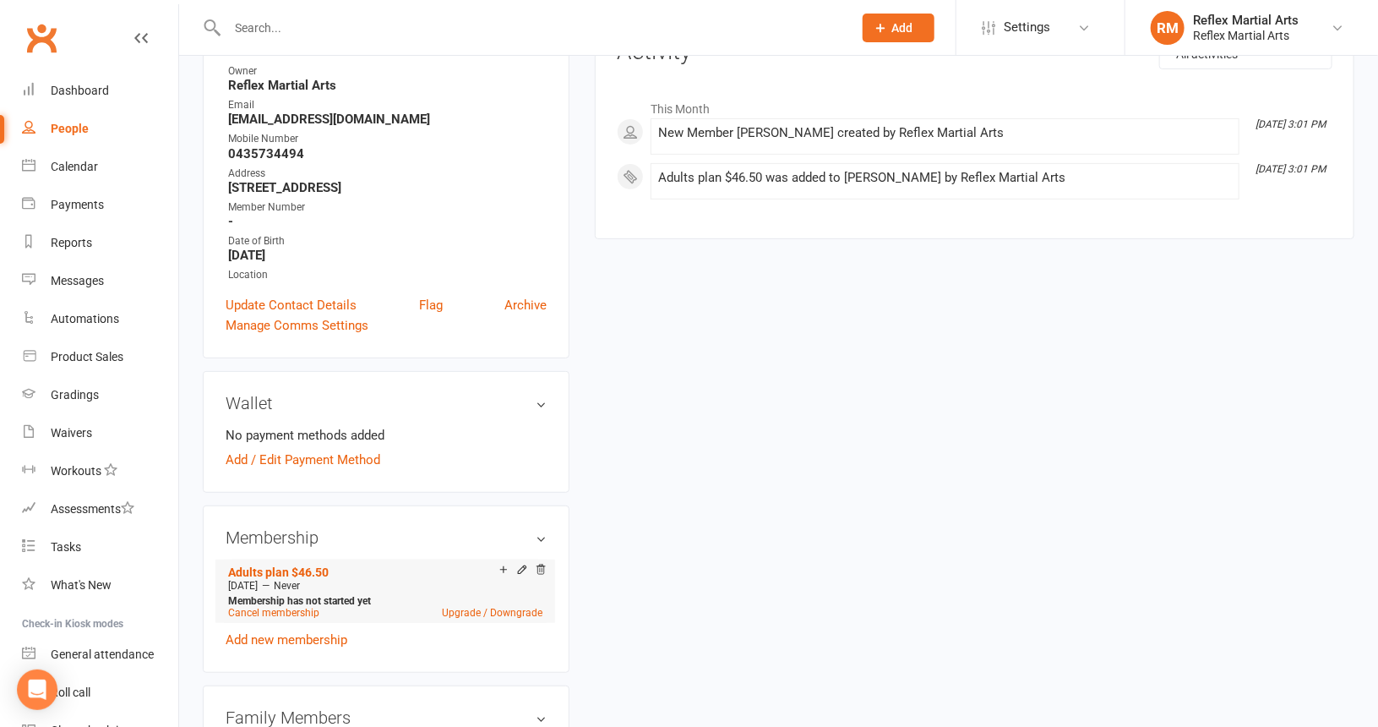
scroll to position [254, 0]
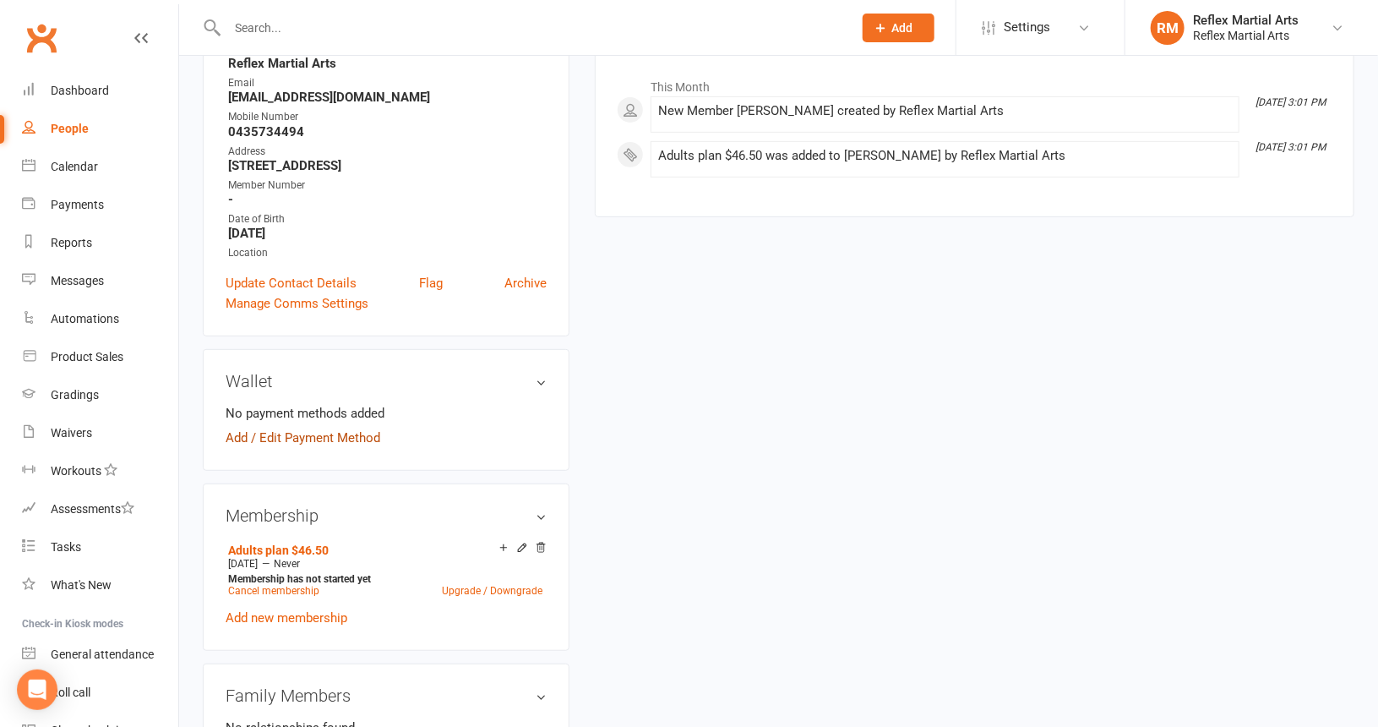
click at [234, 437] on link "Add / Edit Payment Method" at bounding box center [303, 438] width 155 height 20
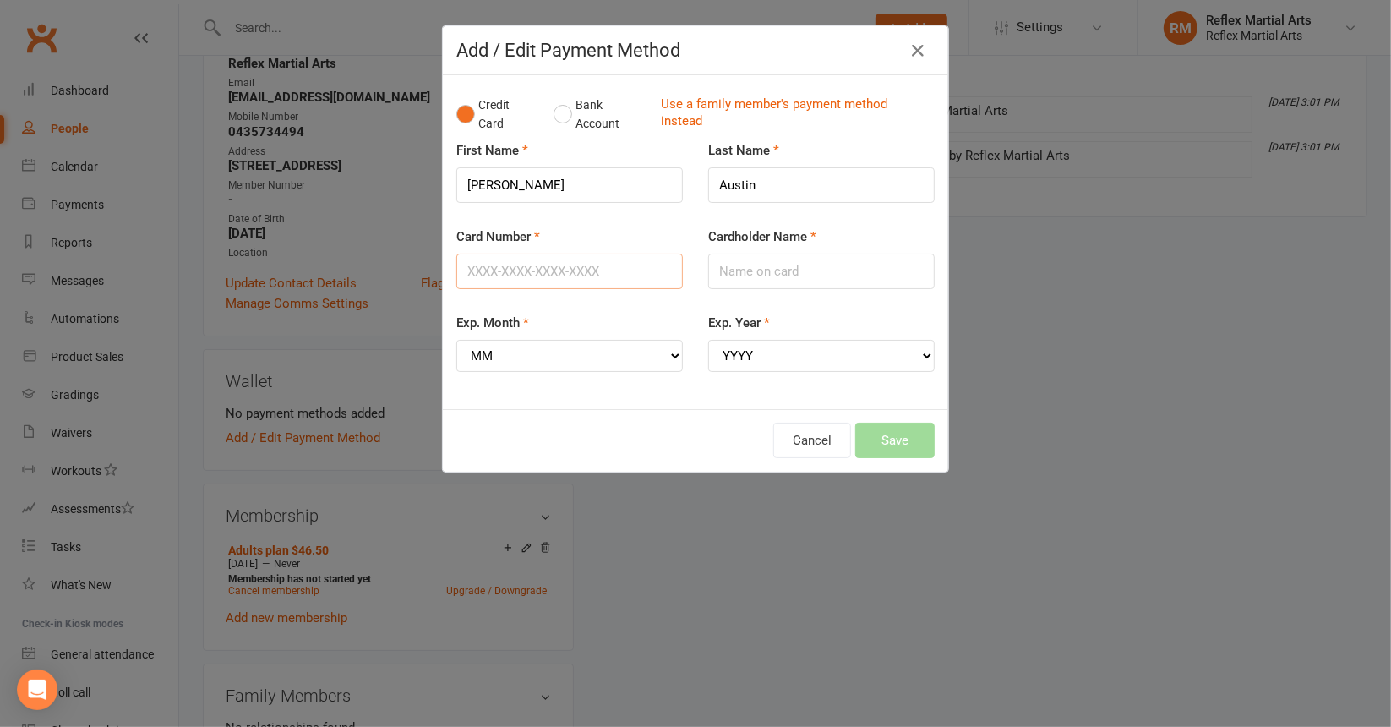
click at [569, 267] on input "Card Number" at bounding box center [569, 271] width 226 height 35
type input "[CREDIT_CARD_NUMBER]"
click at [784, 261] on input "Cardholder Name" at bounding box center [821, 271] width 226 height 35
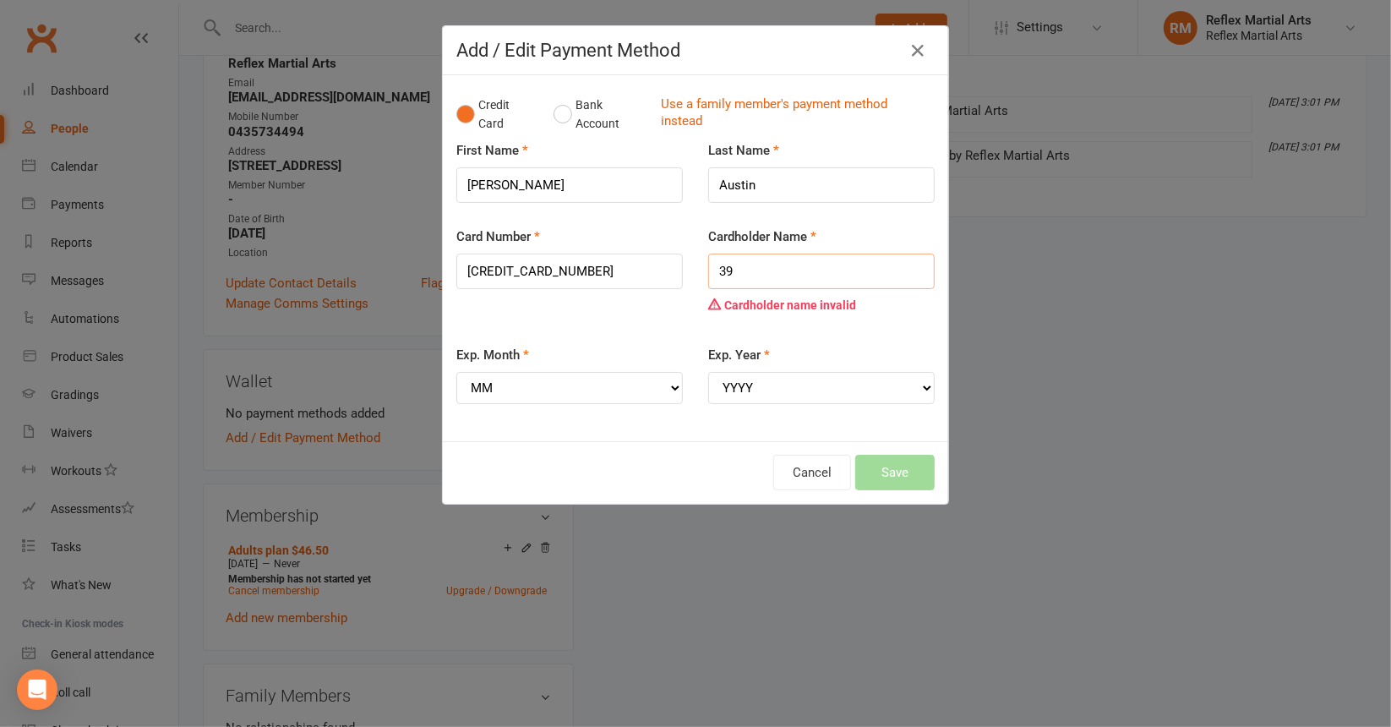
type input "3"
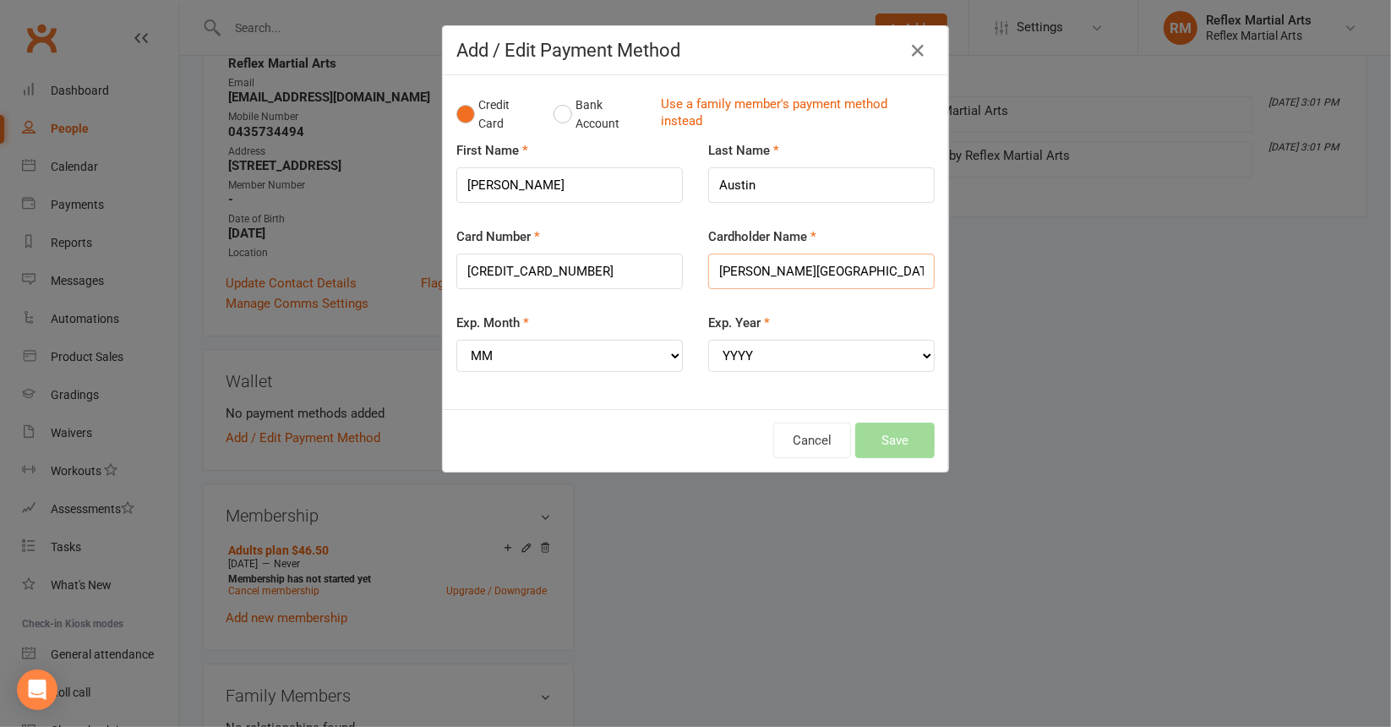
type input "[PERSON_NAME][GEOGRAPHIC_DATA]"
click at [536, 354] on select "MM 01 02 03 04 05 06 07 08 09 10 11 12" at bounding box center [569, 356] width 226 height 32
select select "05"
click at [456, 340] on select "MM 01 02 03 04 05 06 07 08 09 10 11 12" at bounding box center [569, 356] width 226 height 32
click at [762, 349] on select "YYYY 2025 2026 2027 2028 2029 2030 2031 2032 2033 2034" at bounding box center [821, 356] width 226 height 32
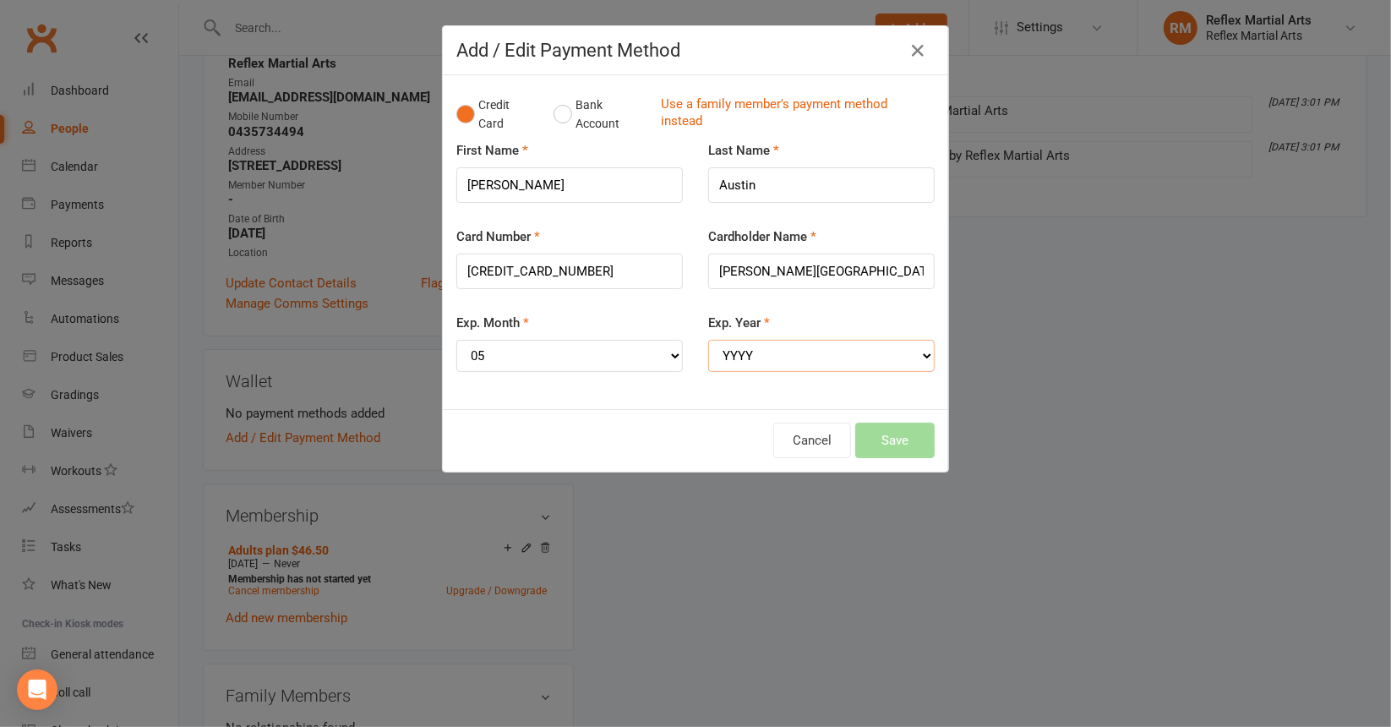
select select "2030"
click at [708, 340] on select "YYYY 2025 2026 2027 2028 2029 2030 2031 2032 2033 2034" at bounding box center [821, 356] width 226 height 32
click at [505, 346] on select "MM 01 02 03 04 05 06 07 08 09 10 11 12" at bounding box center [569, 356] width 226 height 32
click at [499, 348] on select "MM 01 02 03 04 05 06 07 08 09 10 11 12" at bounding box center [569, 356] width 226 height 32
click at [495, 352] on select "MM 01 02 03 04 05 06 07 08 09 10 11 12" at bounding box center [569, 356] width 226 height 32
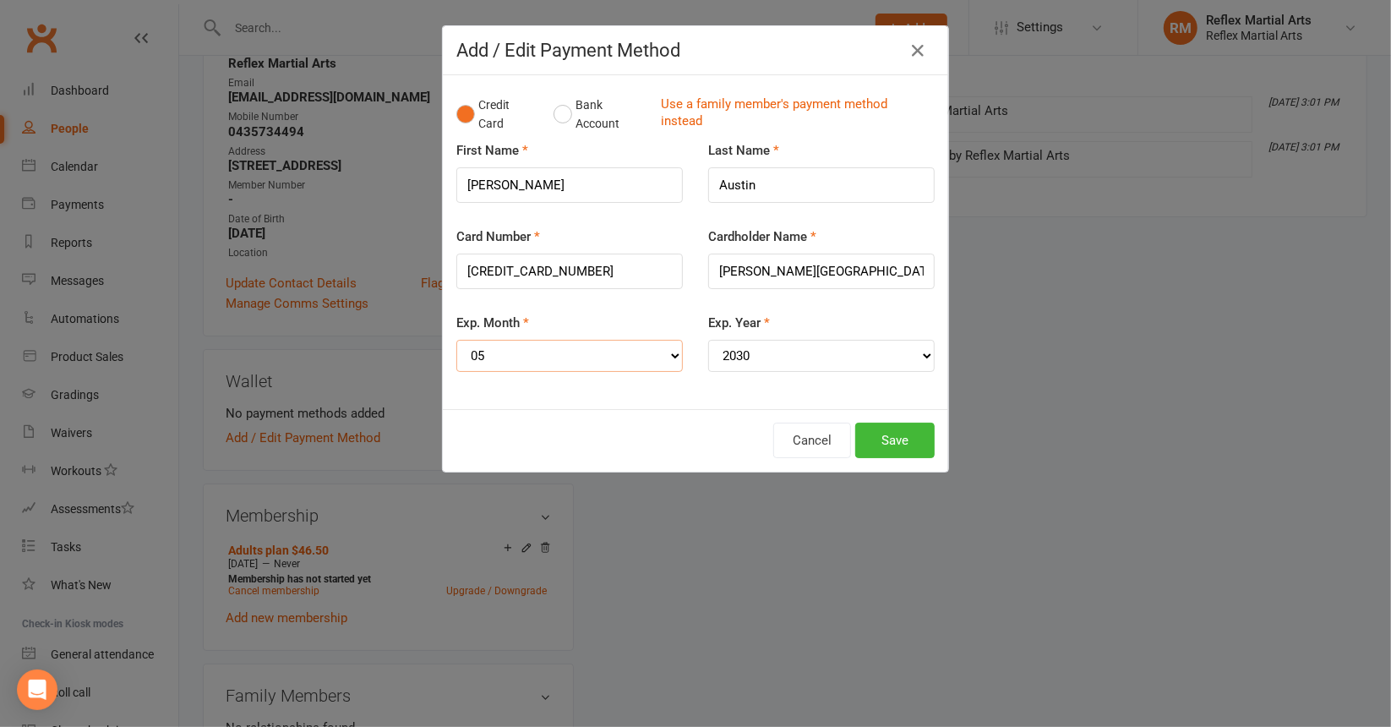
click at [495, 352] on select "MM 01 02 03 04 05 06 07 08 09 10 11 12" at bounding box center [569, 356] width 226 height 32
click at [912, 433] on button "Save" at bounding box center [894, 440] width 79 height 35
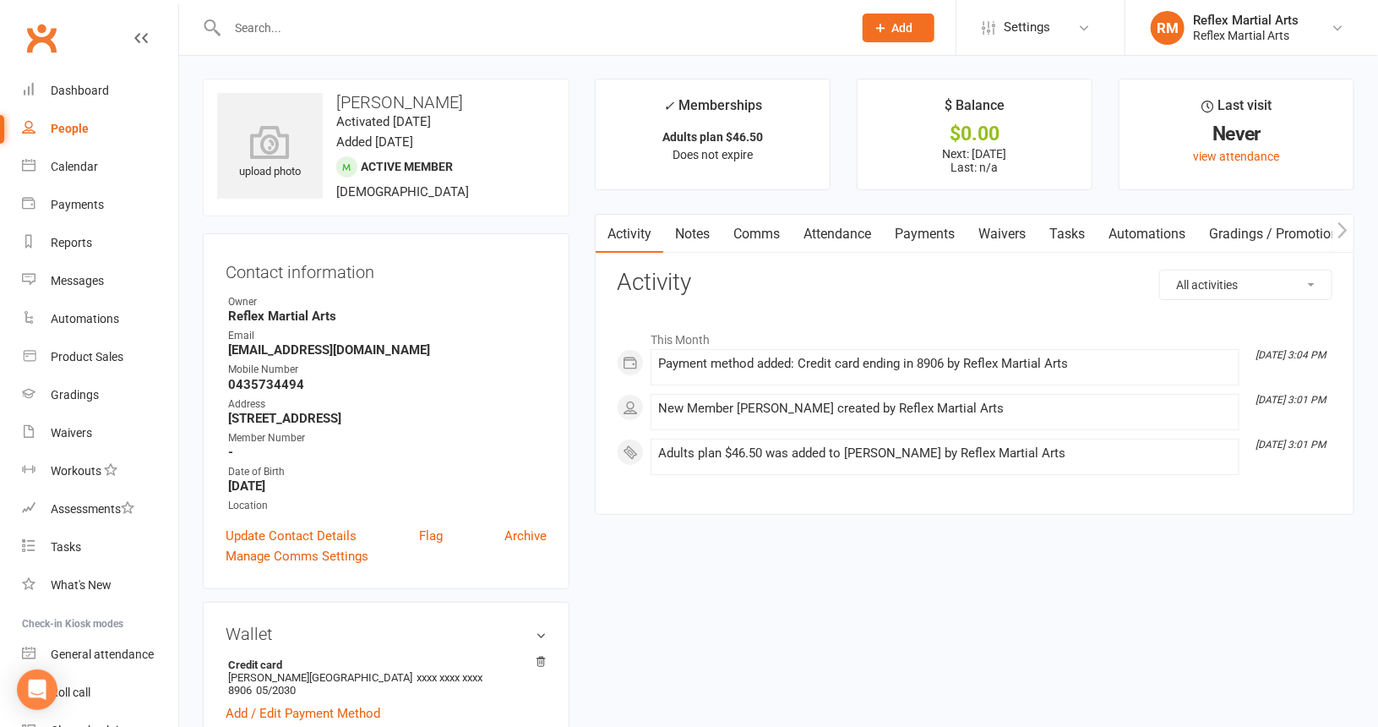
scroll to position [0, 0]
click at [936, 236] on link "Payments" at bounding box center [925, 235] width 84 height 39
